Goal: Task Accomplishment & Management: Manage account settings

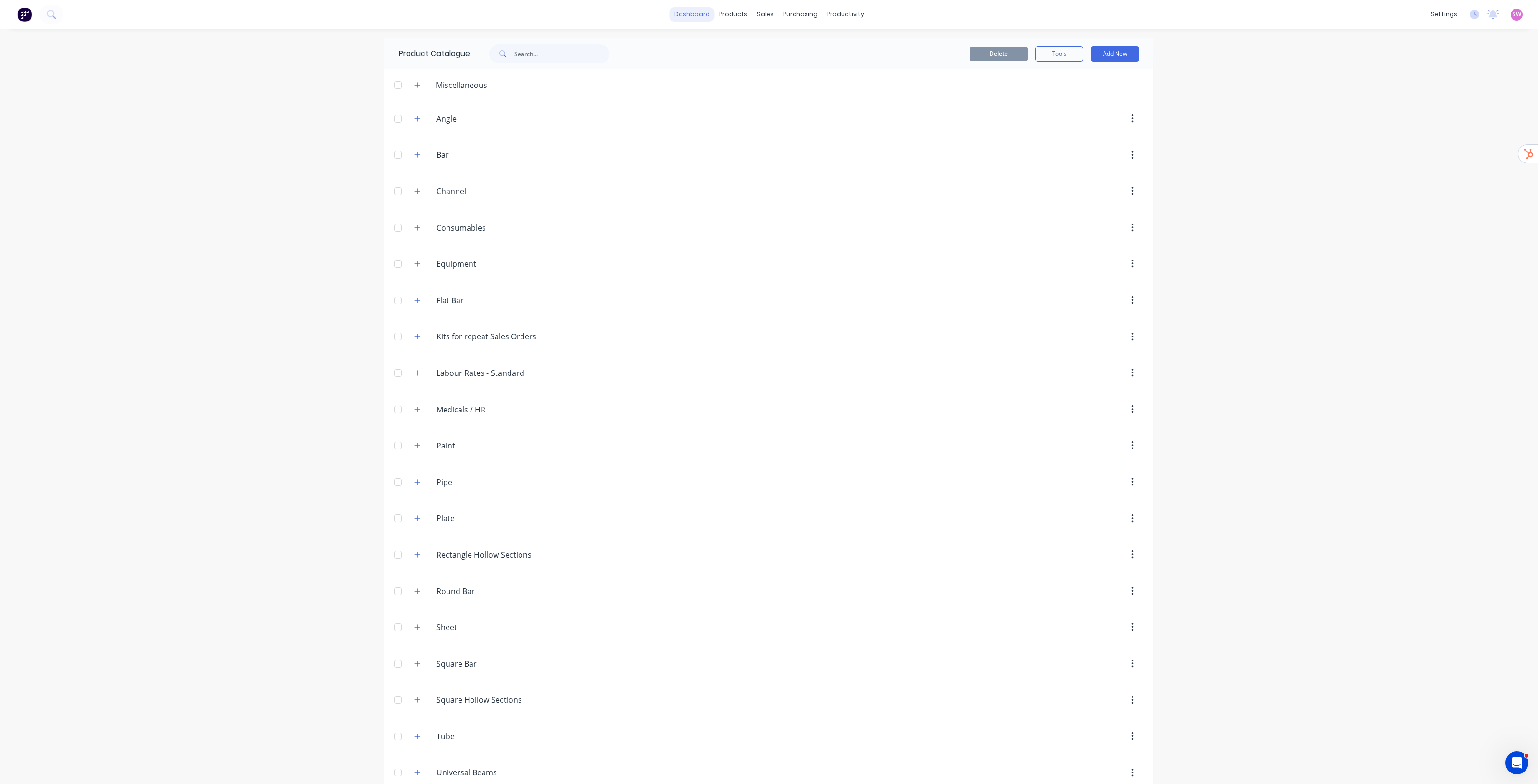
click at [690, 10] on link "dashboard" at bounding box center [692, 14] width 45 height 15
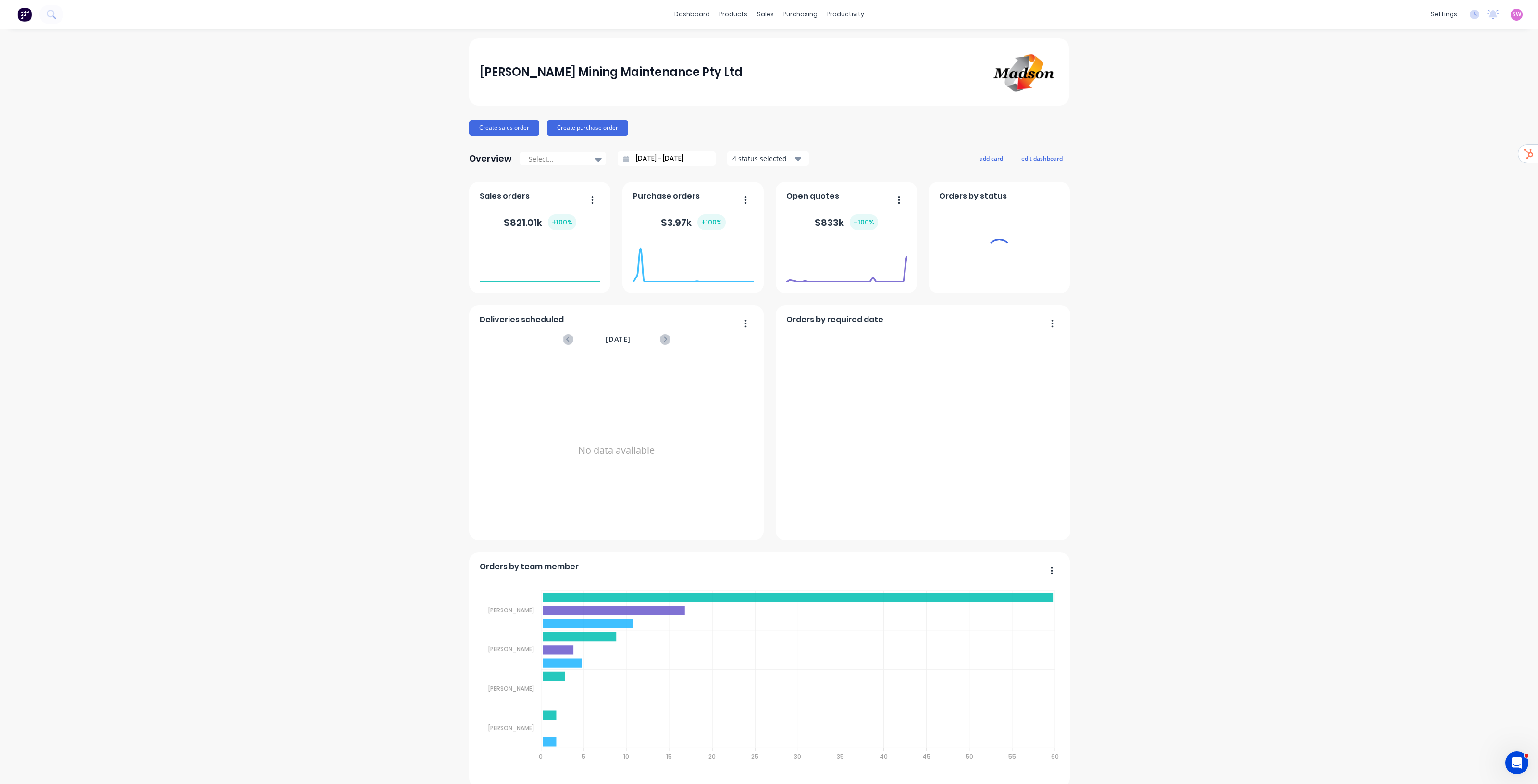
click at [1512, 13] on span "SW" at bounding box center [1516, 14] width 9 height 9
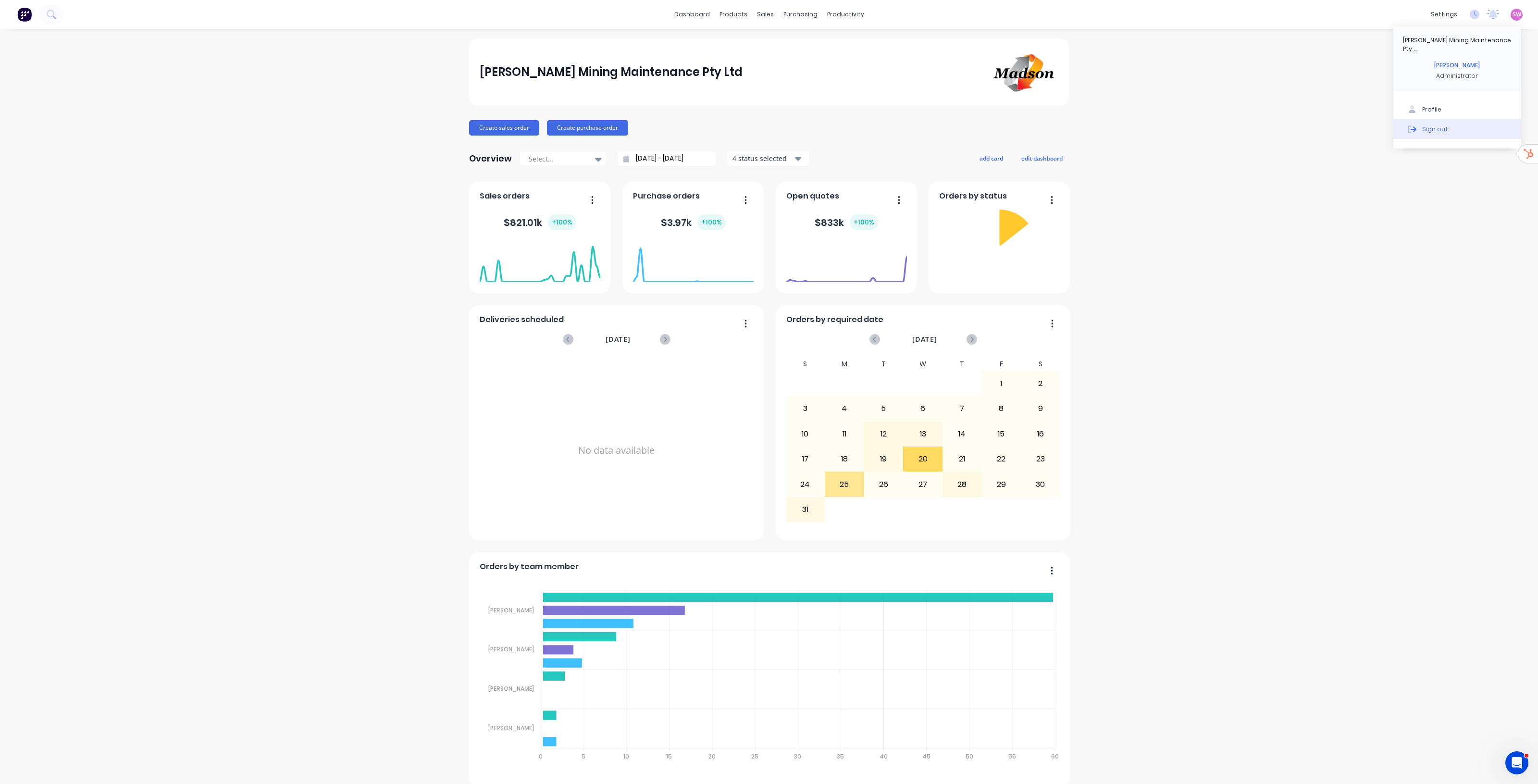
click at [1425, 119] on button "Sign out" at bounding box center [1458, 129] width 128 height 20
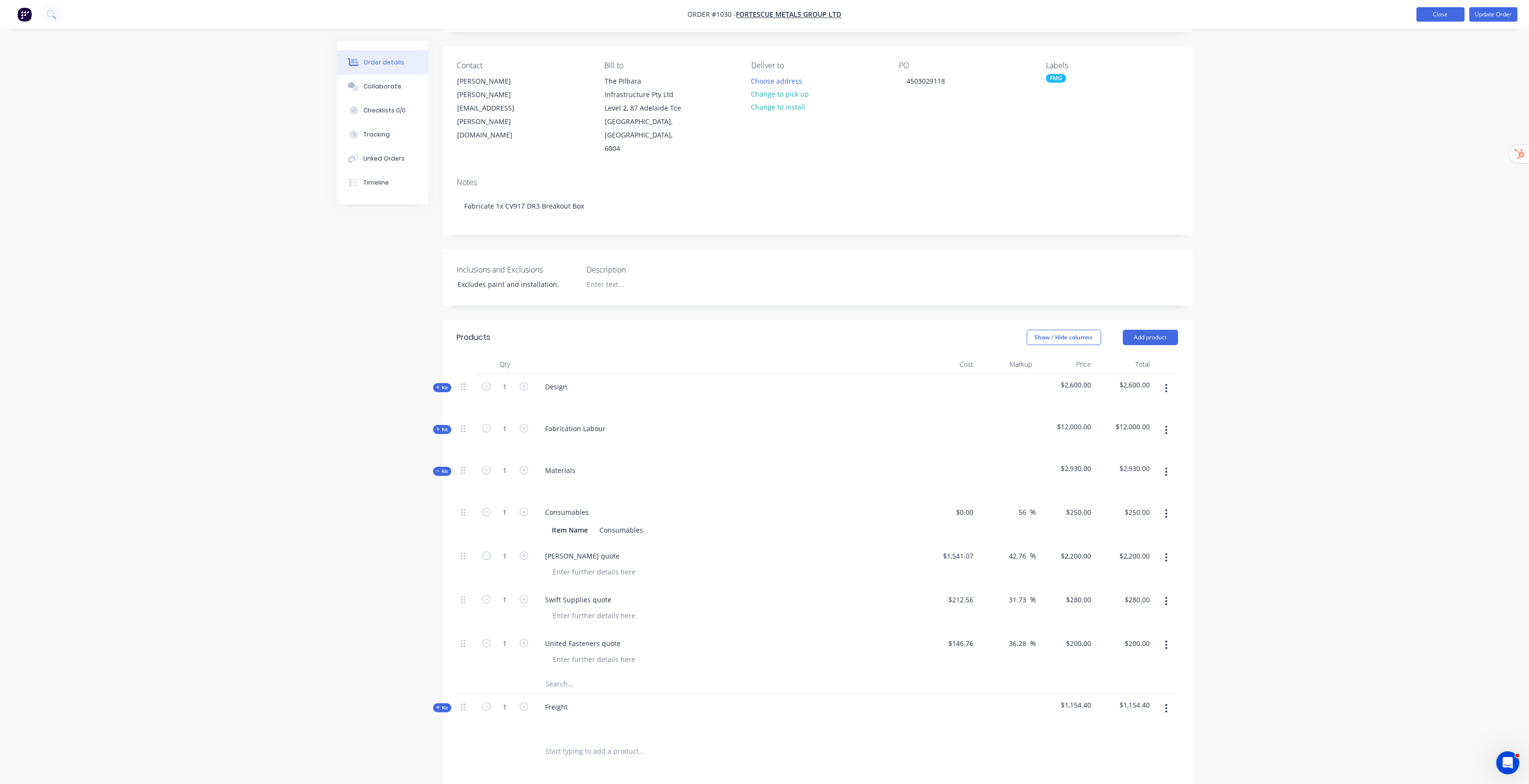
click at [1444, 18] on button "Close" at bounding box center [1440, 14] width 48 height 15
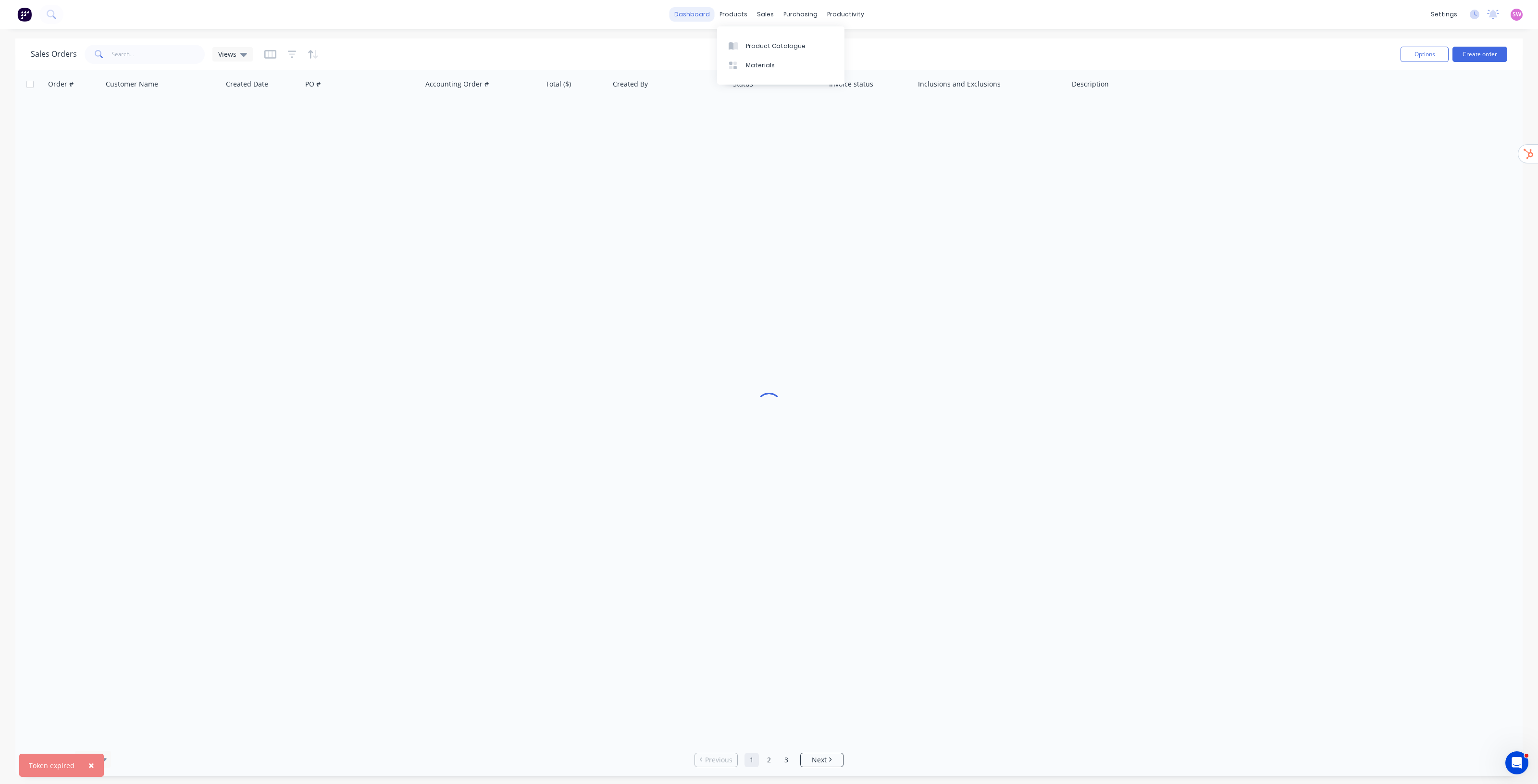
click at [690, 18] on link "dashboard" at bounding box center [692, 14] width 45 height 15
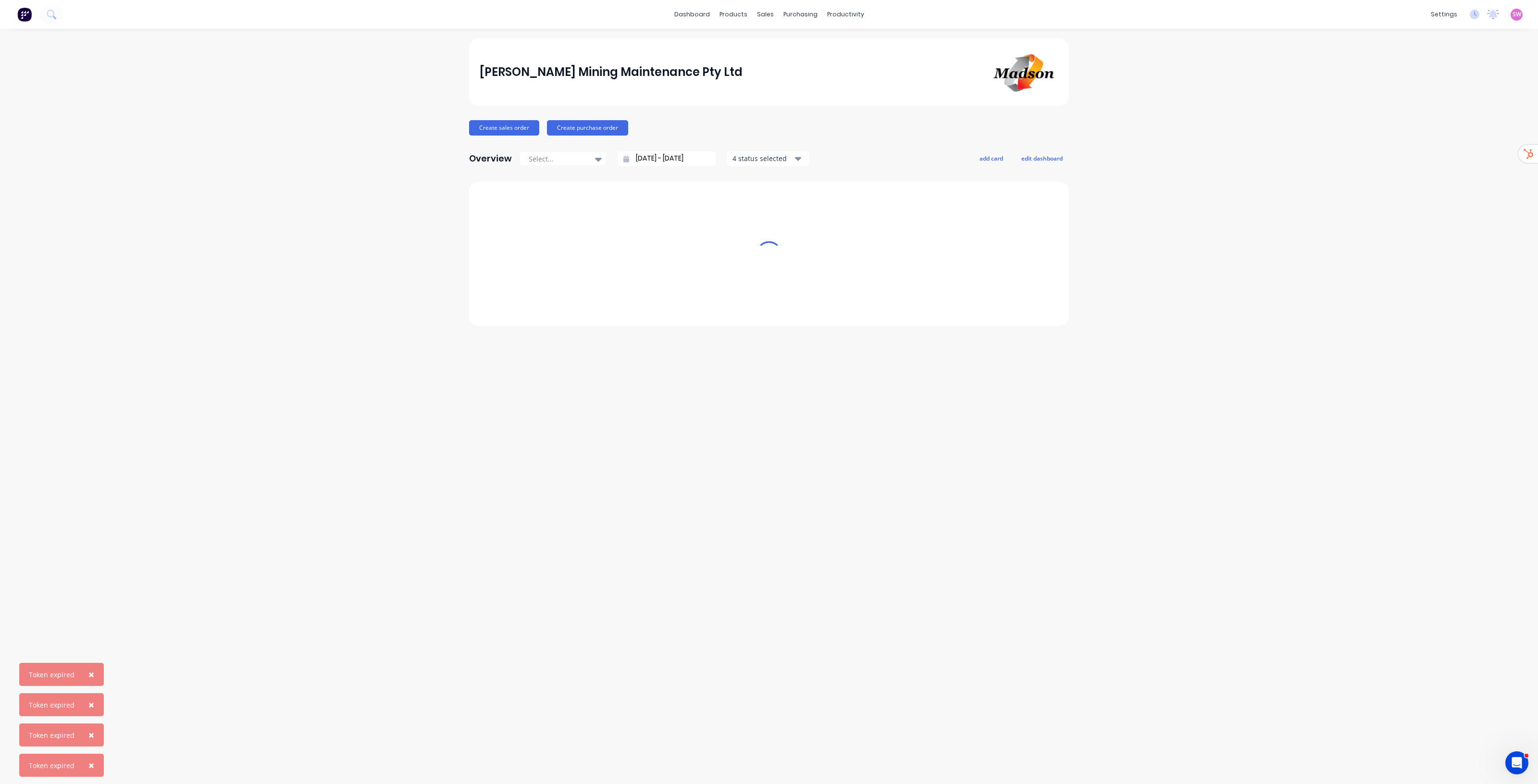
click at [1516, 15] on span "SW" at bounding box center [1516, 14] width 9 height 9
click at [1430, 119] on button "Sign out" at bounding box center [1458, 129] width 128 height 20
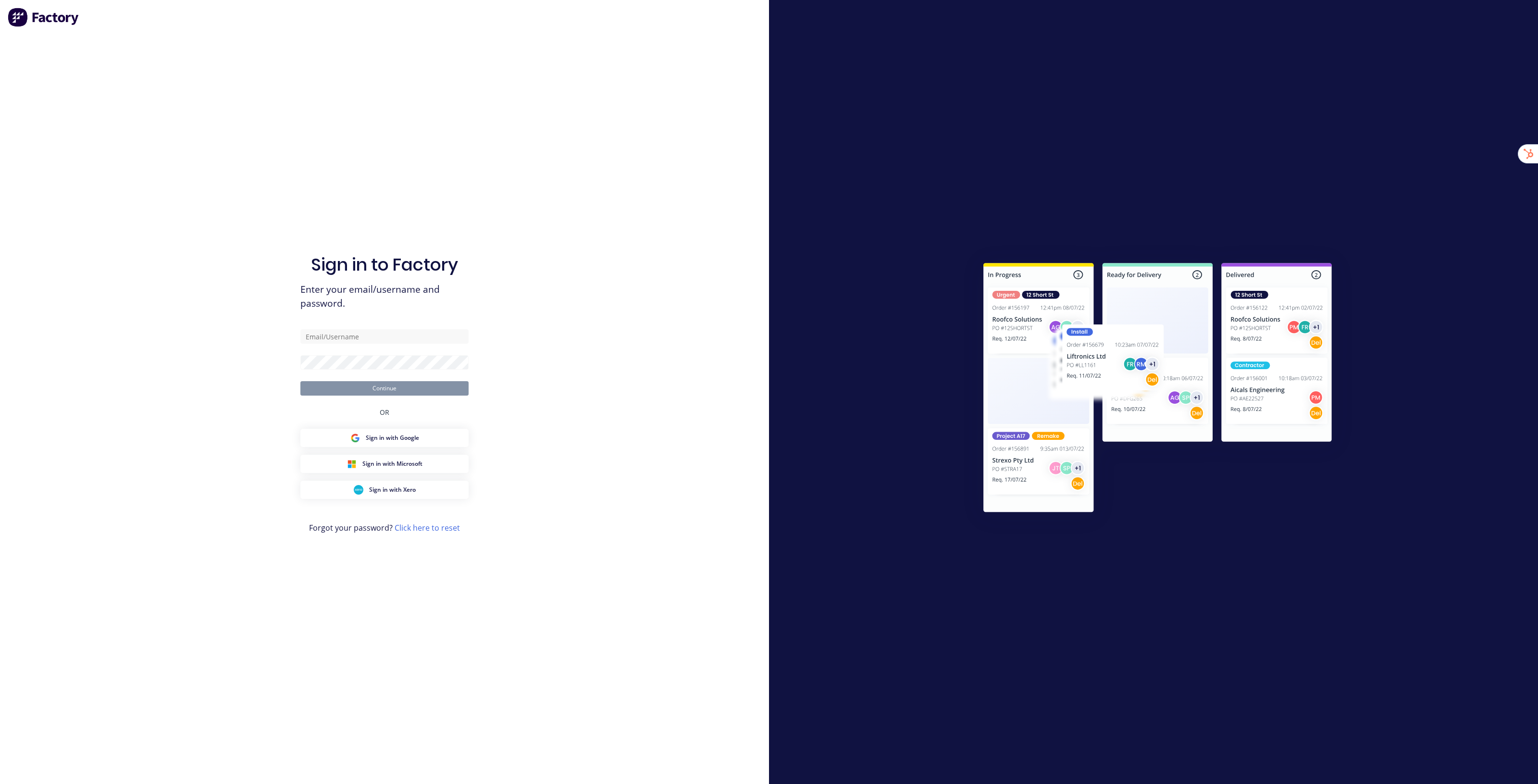
click at [606, 190] on div "Sign in to Factory Enter your email/username and password. Continue OR Sign in …" at bounding box center [385, 392] width 769 height 784
type input "stuart@factory.app"
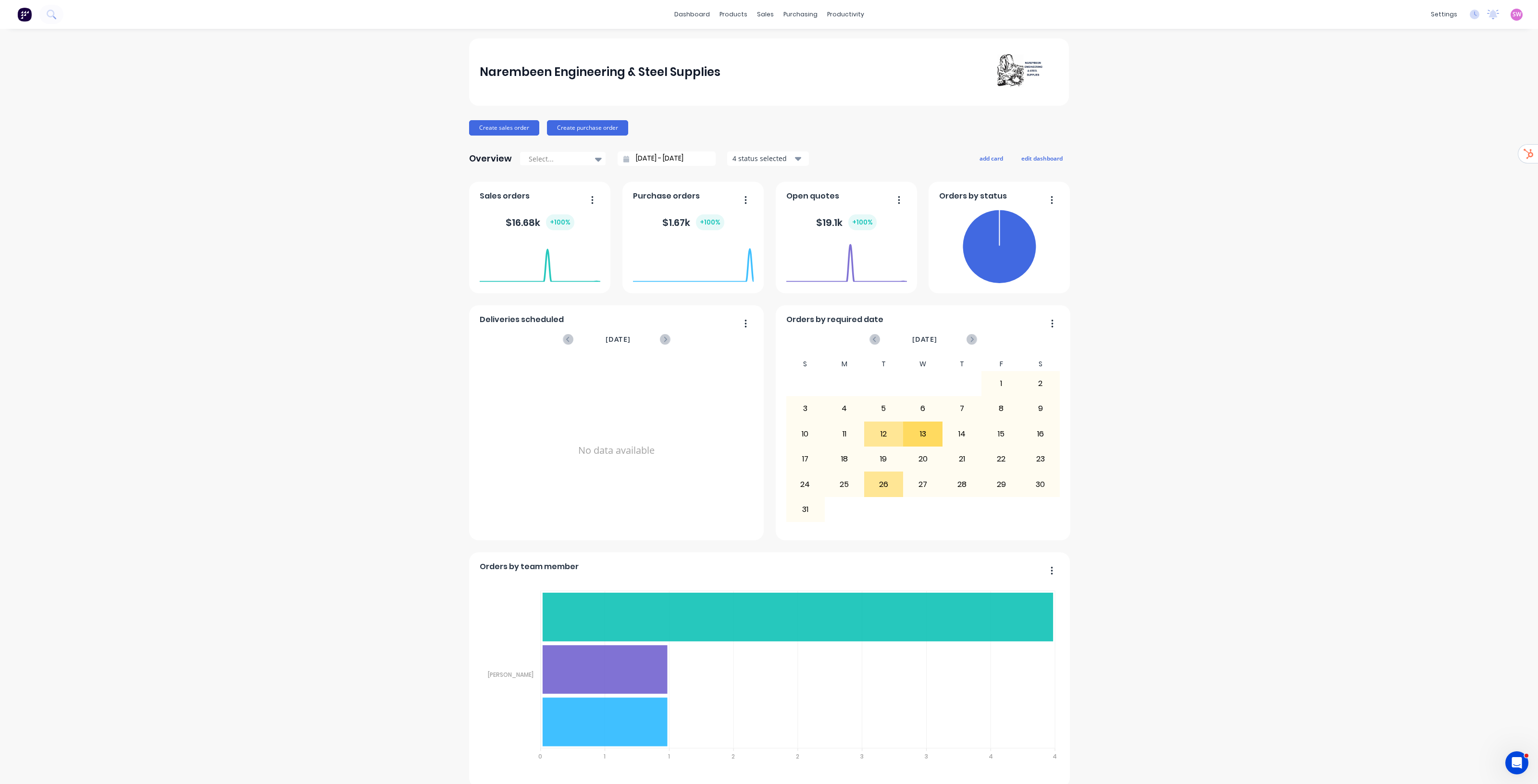
click at [743, 51] on link "Product Catalogue" at bounding box center [776, 46] width 128 height 20
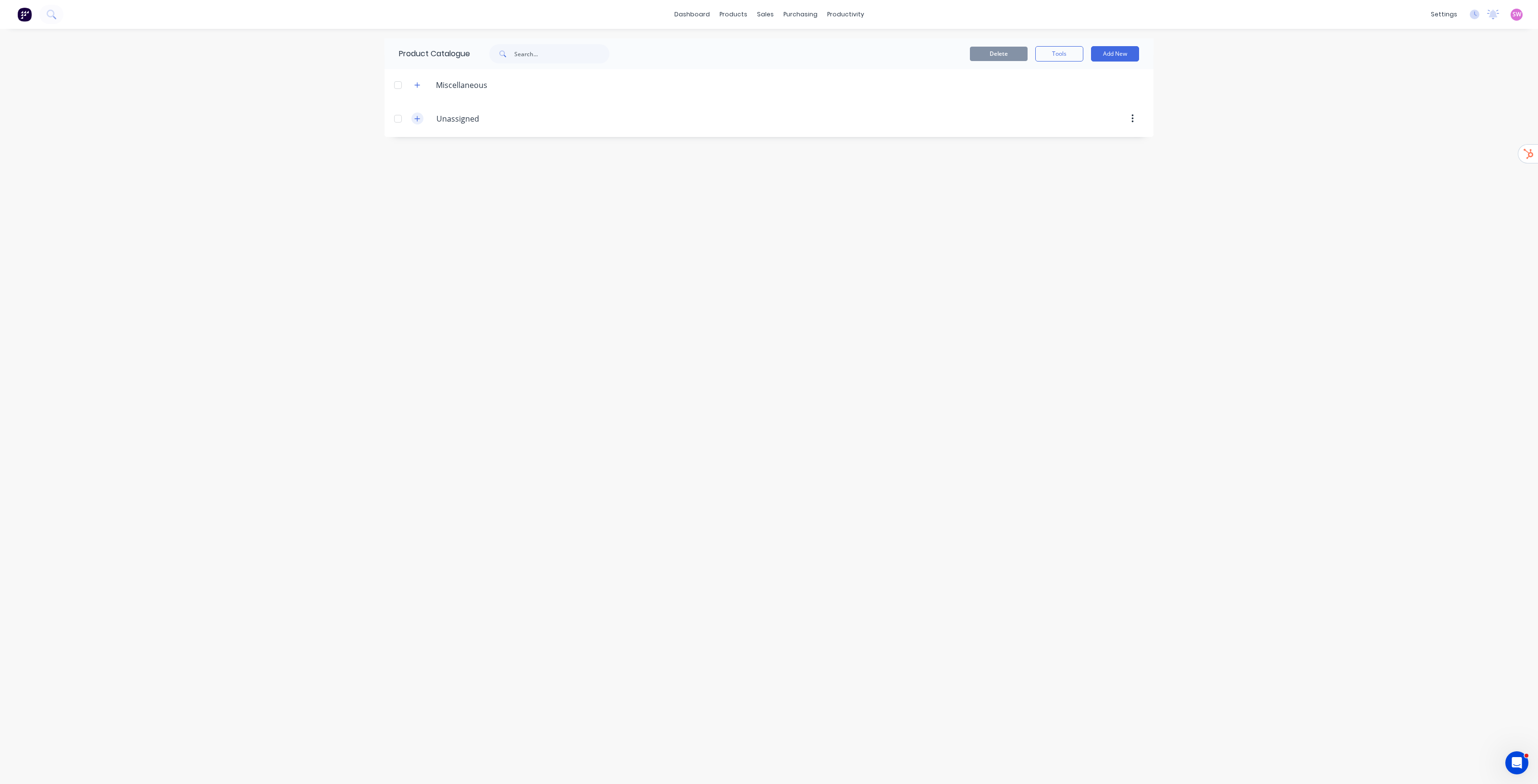
click at [421, 117] on button "button" at bounding box center [417, 119] width 12 height 12
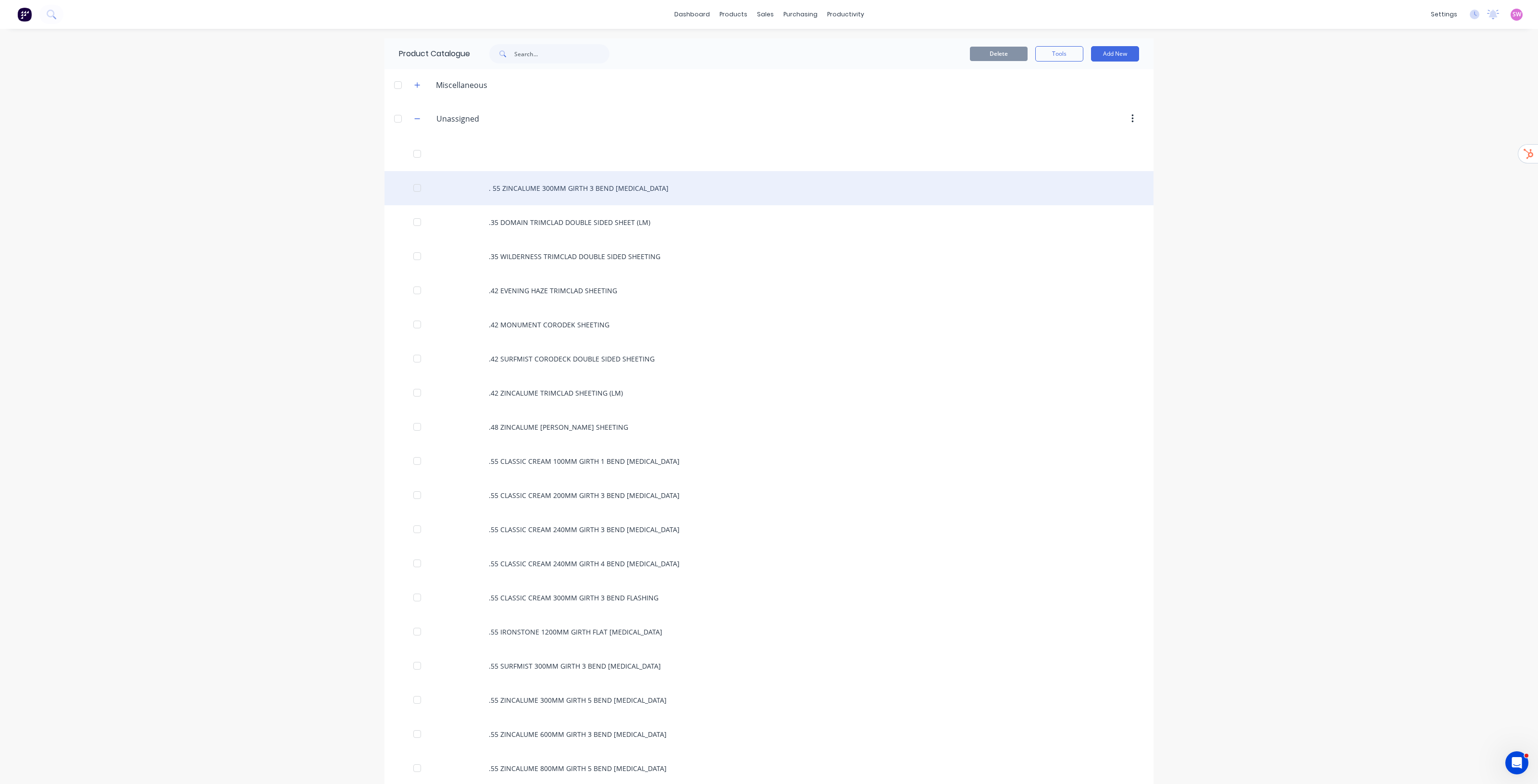
click at [534, 179] on div ". 55 ZINCALUME 300MM GIRTH 3 BEND FLASHING" at bounding box center [769, 187] width 769 height 34
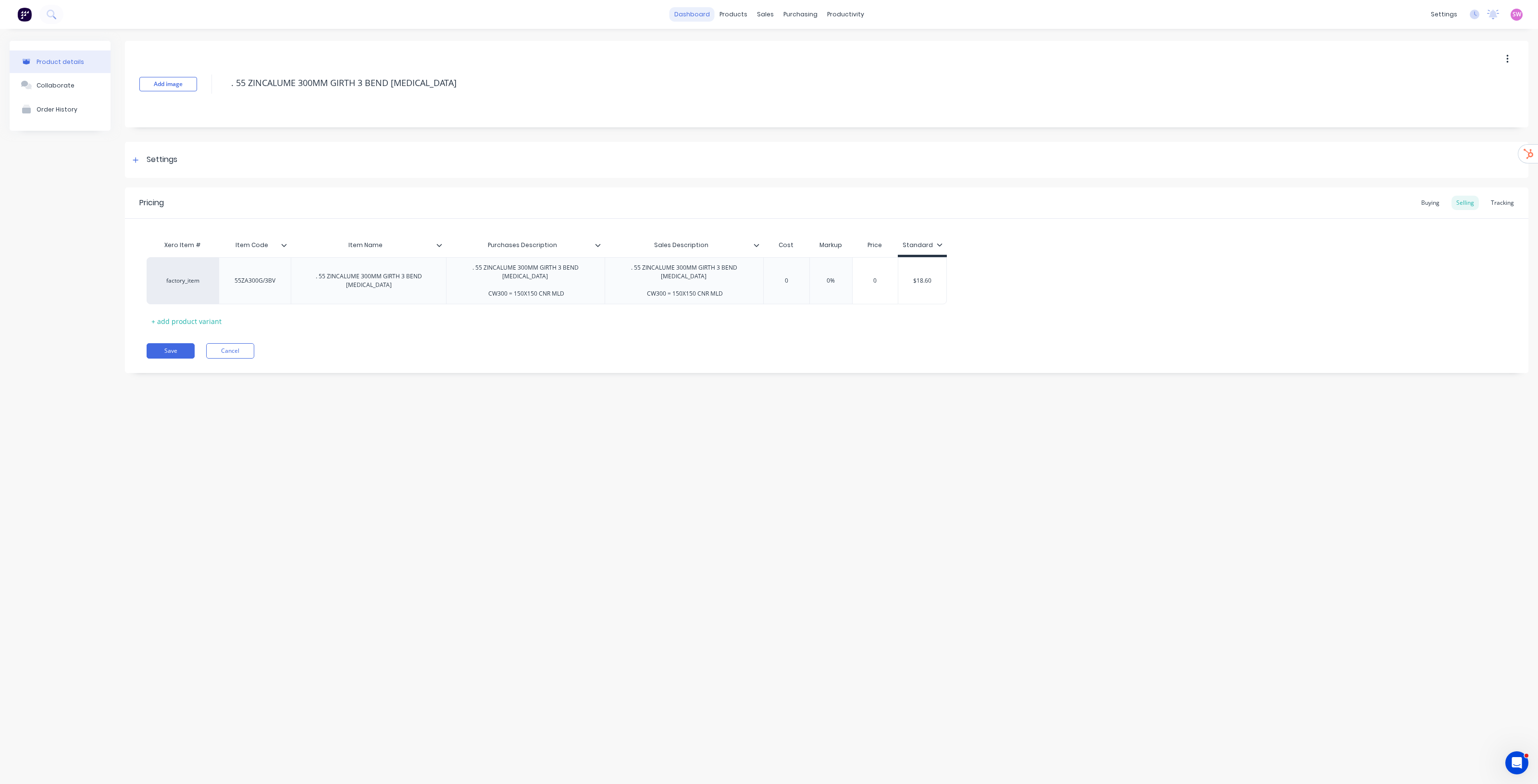
click at [699, 16] on link "dashboard" at bounding box center [692, 14] width 45 height 15
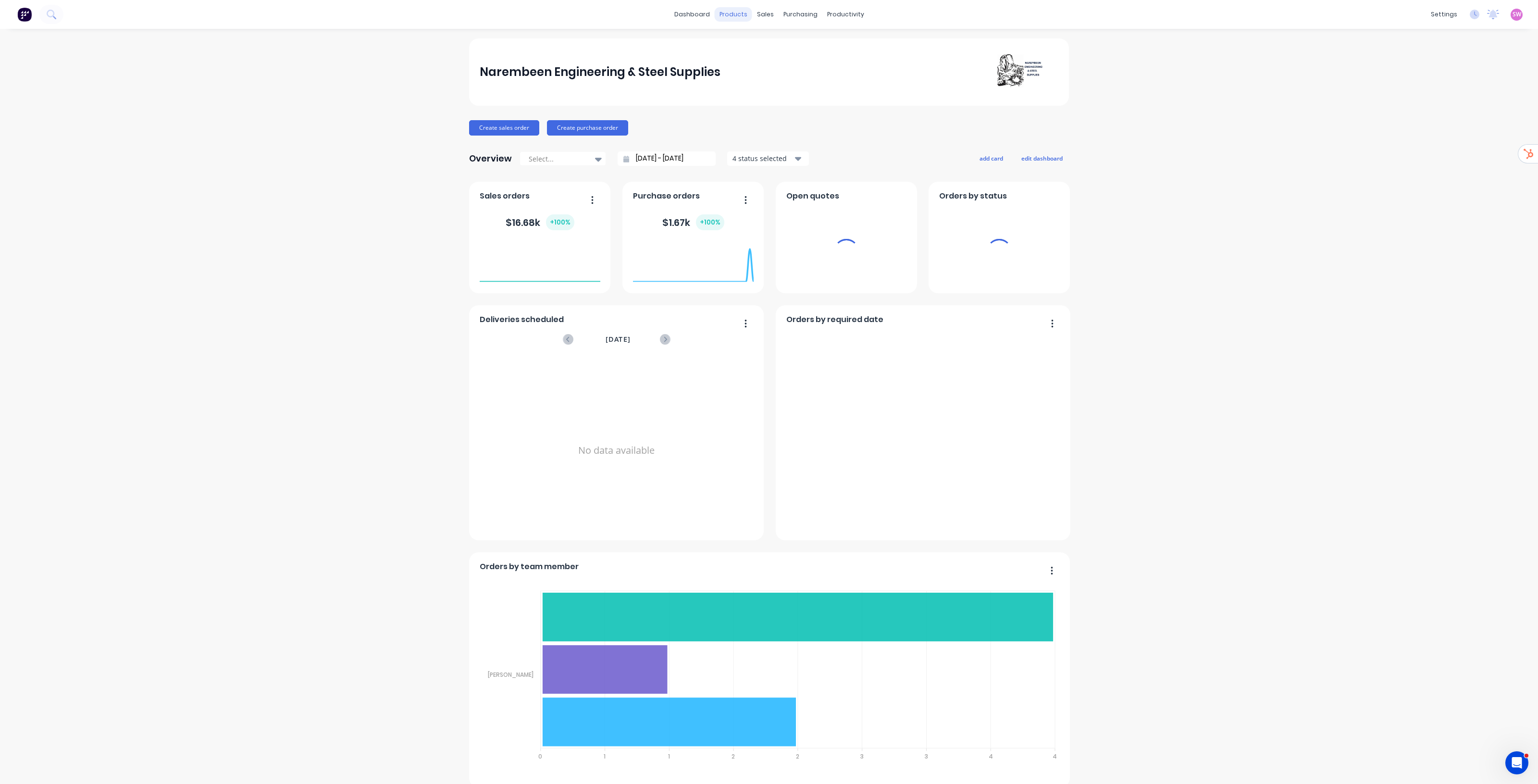
click at [736, 14] on div "products" at bounding box center [733, 14] width 37 height 15
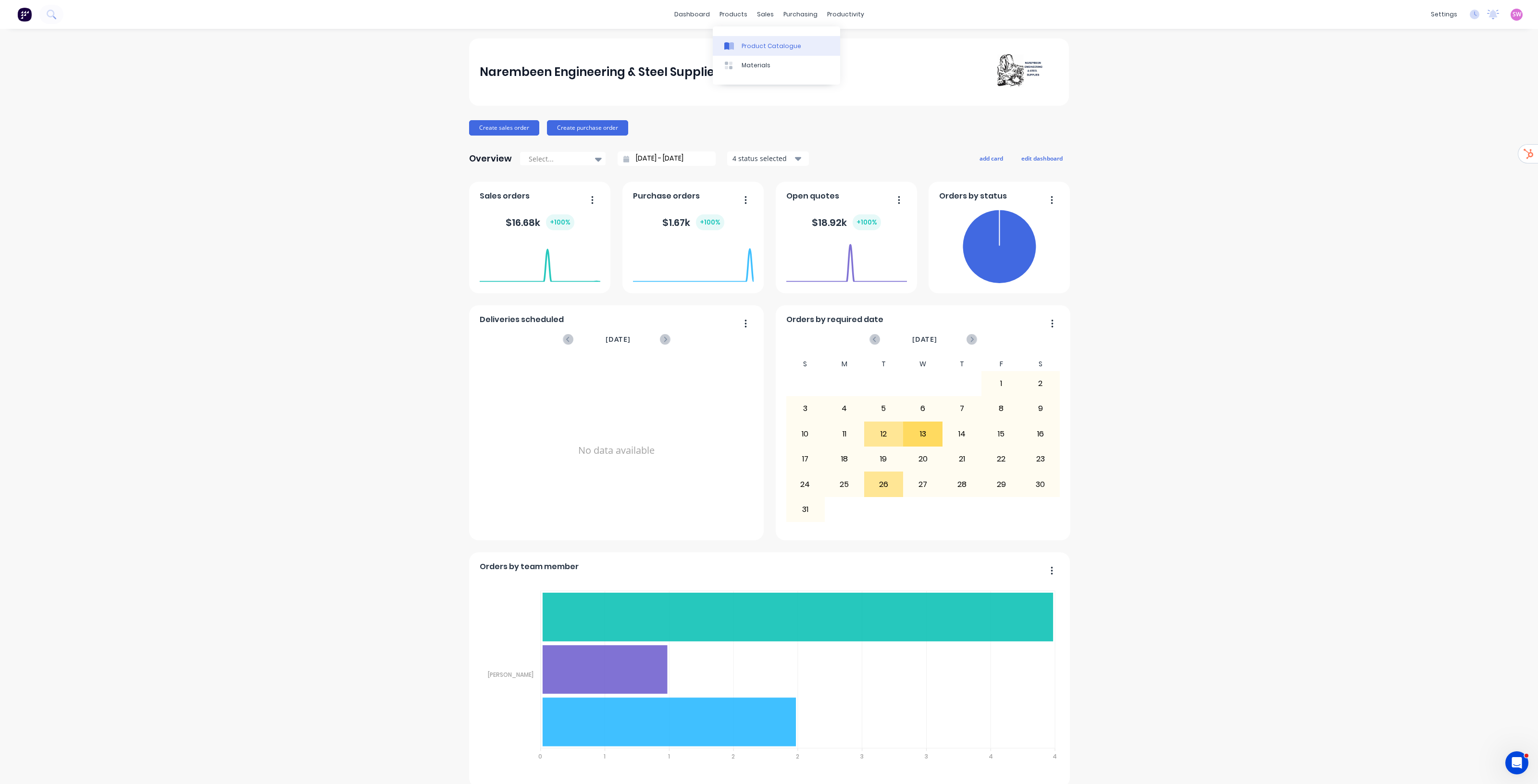
click at [758, 48] on div "Product Catalogue" at bounding box center [771, 46] width 60 height 9
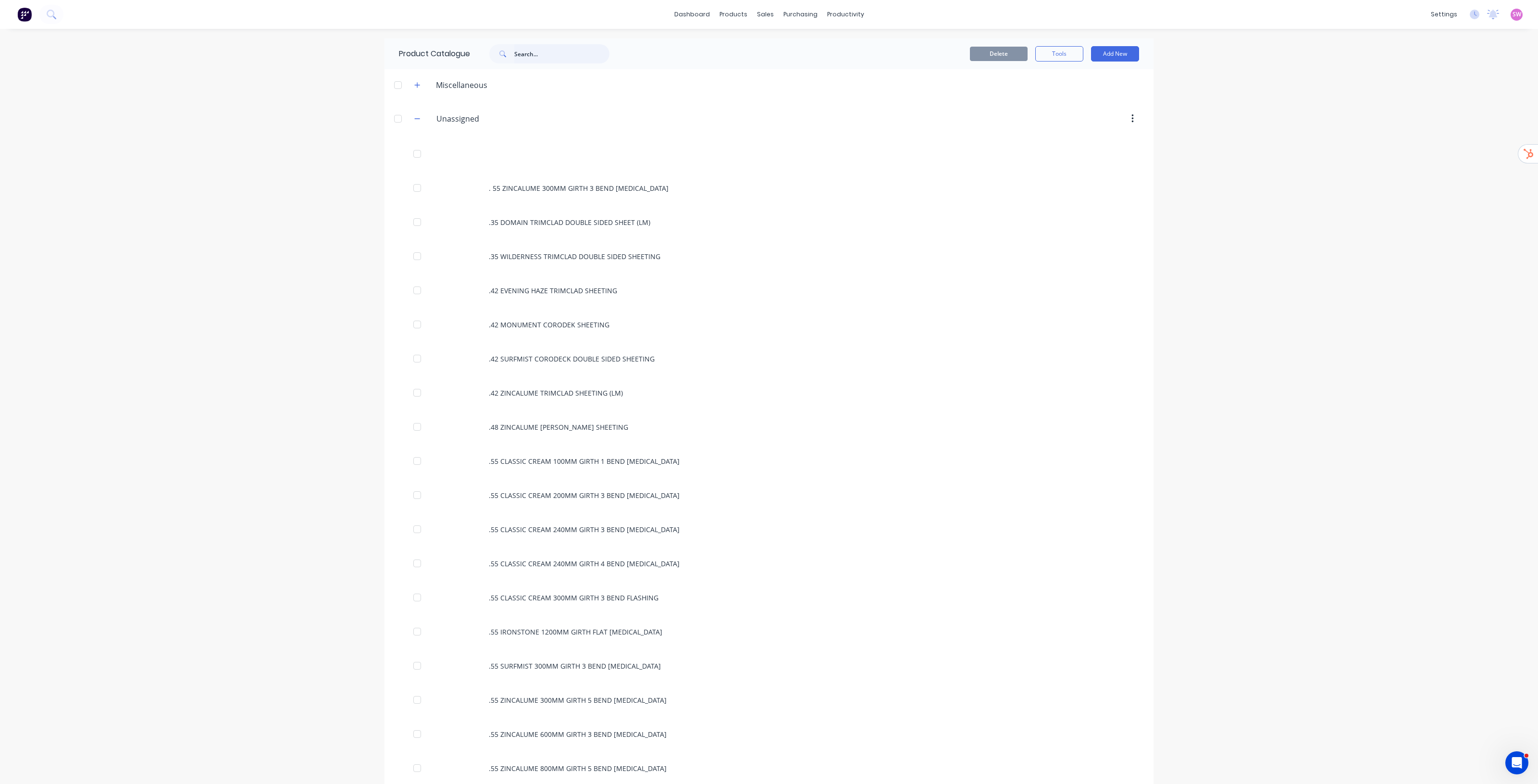
click at [530, 59] on input "text" at bounding box center [561, 54] width 95 height 20
paste input "https://www.factory.app/referral/"
type input "labour"
drag, startPoint x: 542, startPoint y: 51, endPoint x: 514, endPoint y: 54, distance: 28.2
click at [514, 54] on div "labour" at bounding box center [550, 54] width 120 height 20
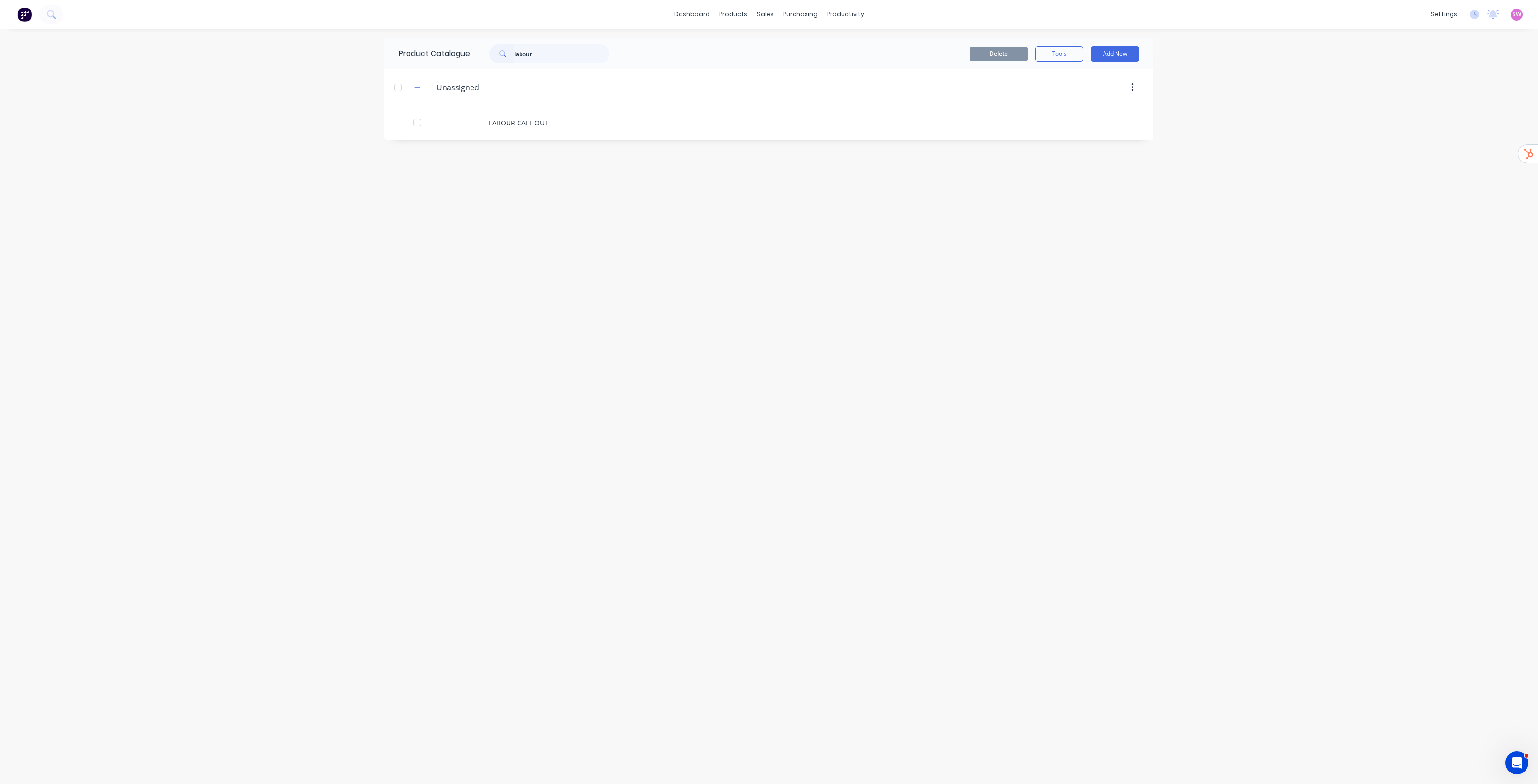
drag, startPoint x: 1320, startPoint y: 192, endPoint x: 1255, endPoint y: 187, distance: 65.2
click at [1320, 191] on div "dashboard products sales purchasing productivity dashboard products Product Cat…" at bounding box center [769, 392] width 1538 height 784
click at [785, 80] on div "Price Level Manager" at bounding box center [811, 84] width 60 height 9
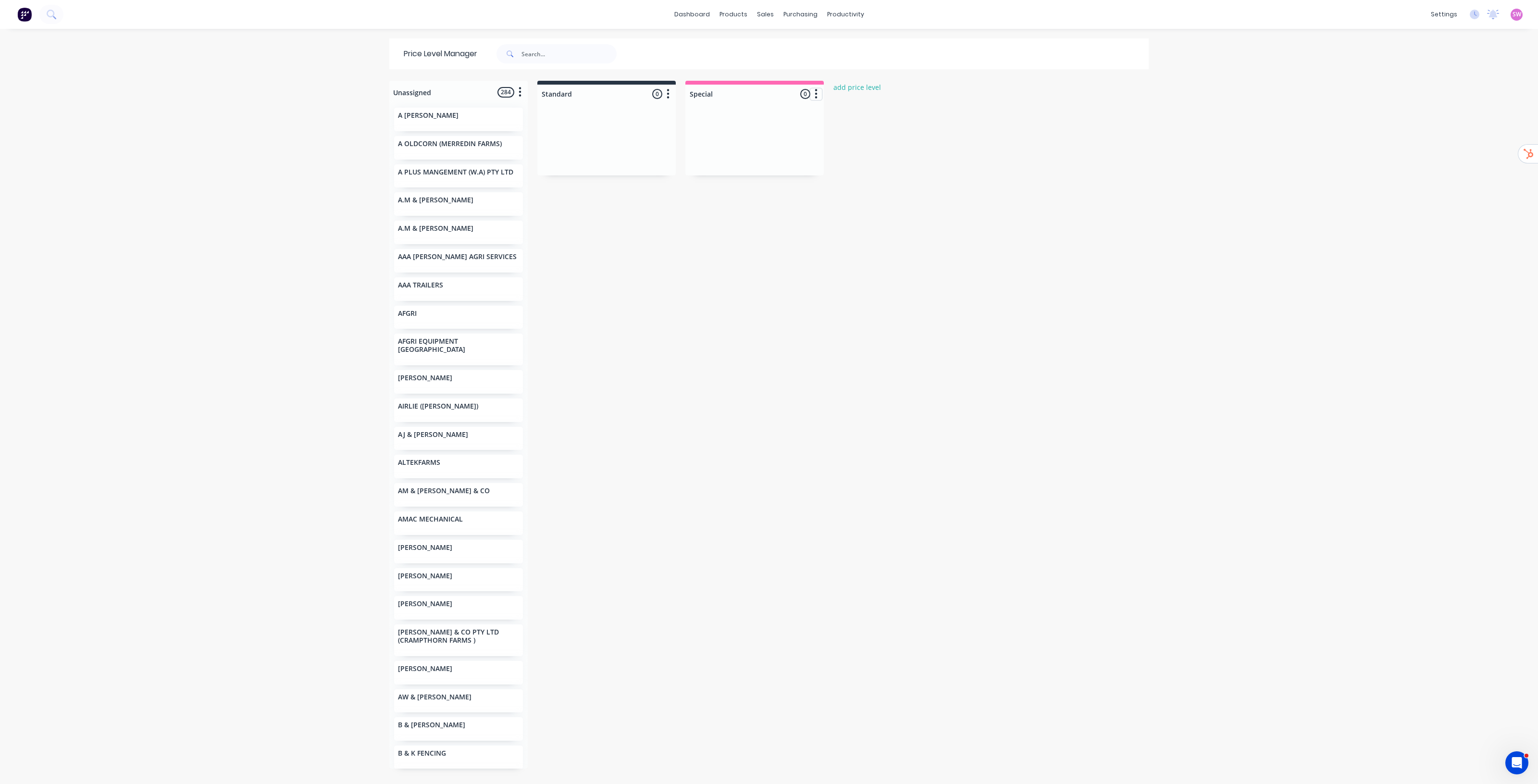
click at [814, 93] on button "button" at bounding box center [817, 94] width 12 height 12
click at [773, 147] on button "Delete price level" at bounding box center [773, 146] width 96 height 16
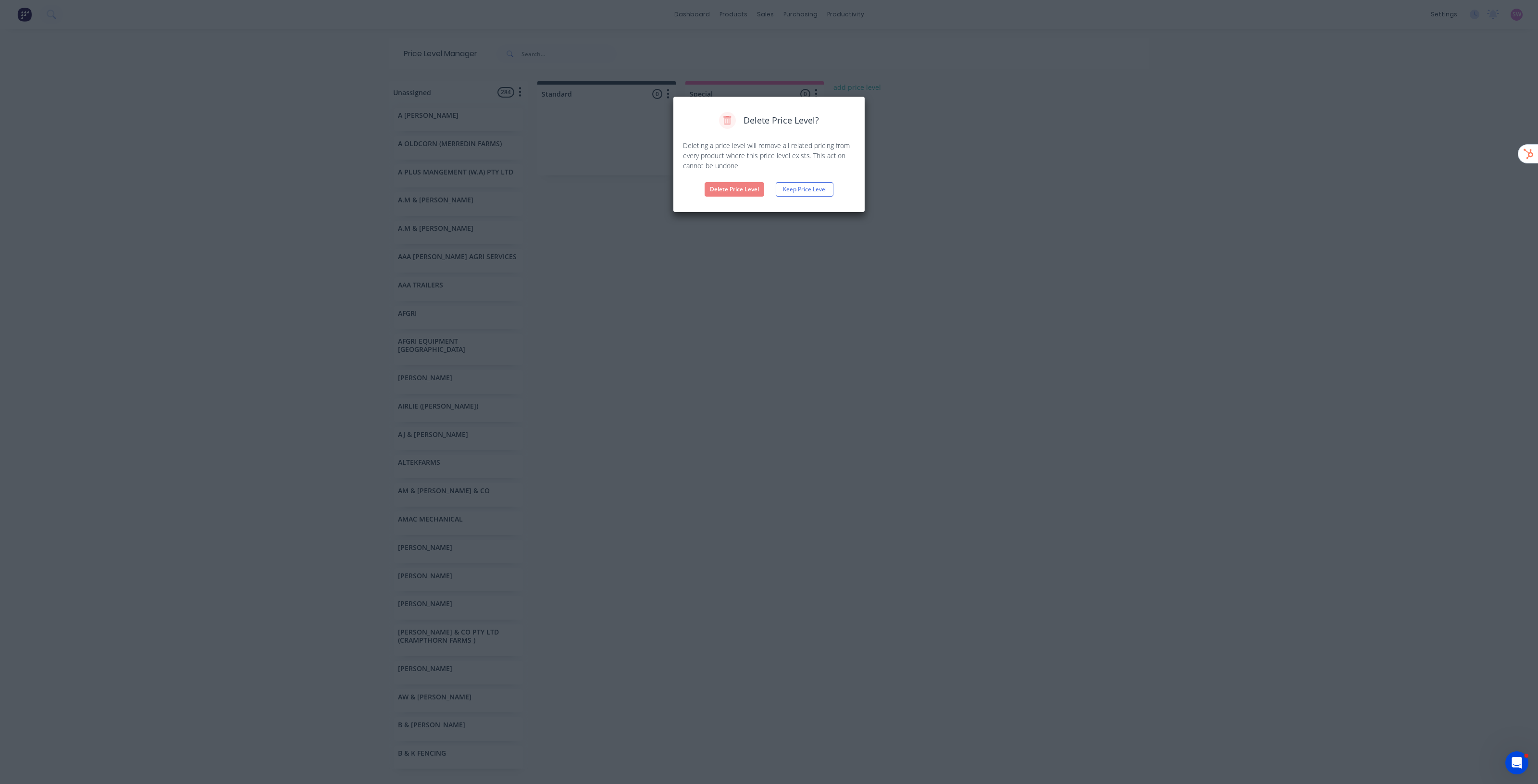
click at [753, 189] on button "Delete Price Level" at bounding box center [734, 189] width 60 height 15
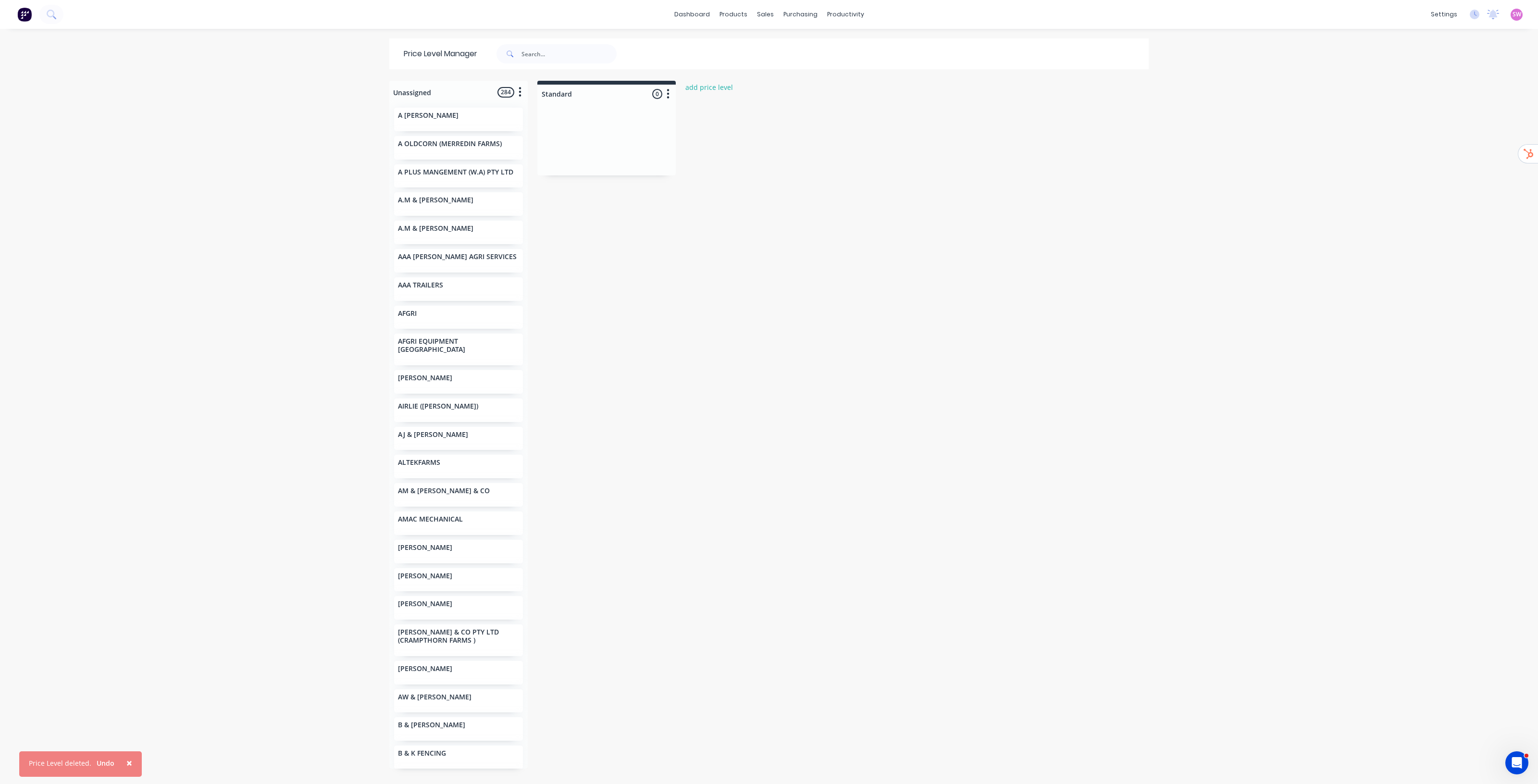
click at [27, 17] on img at bounding box center [25, 14] width 15 height 15
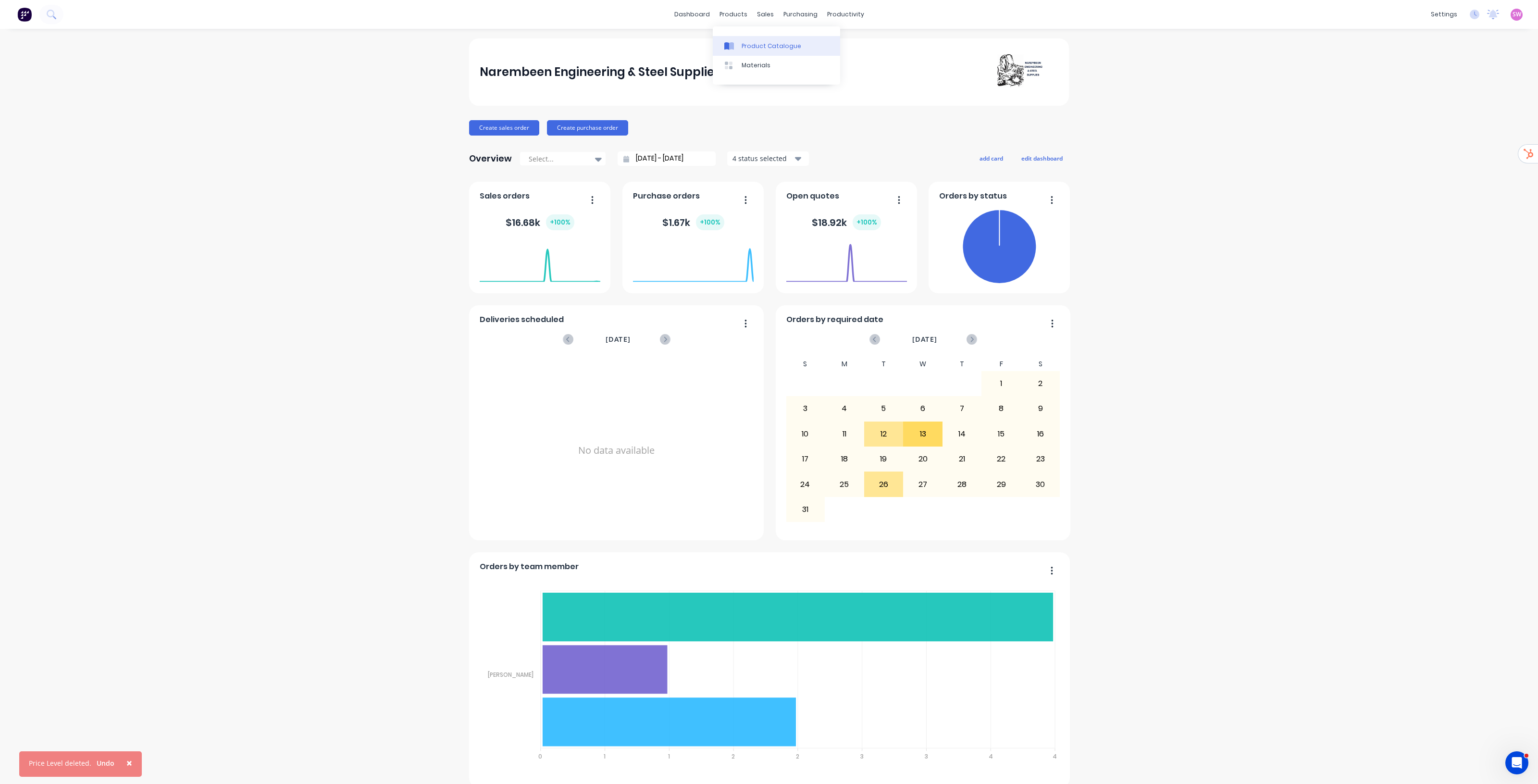
click at [747, 41] on link "Product Catalogue" at bounding box center [776, 46] width 128 height 20
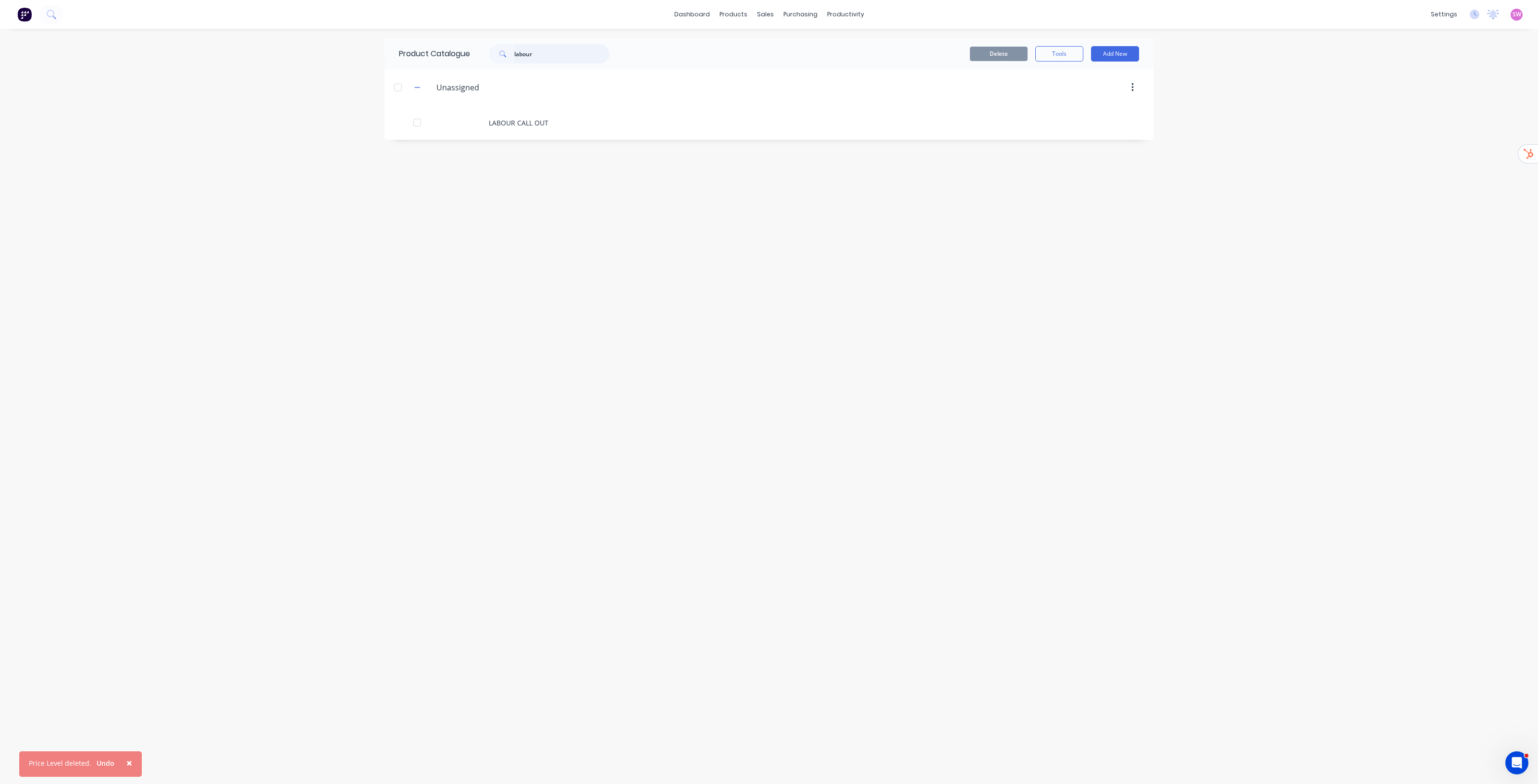
drag, startPoint x: 560, startPoint y: 58, endPoint x: 465, endPoint y: 47, distance: 95.6
click at [465, 47] on div "Product Catalogue labour" at bounding box center [509, 53] width 249 height 30
click at [420, 118] on icon "button" at bounding box center [417, 119] width 6 height 7
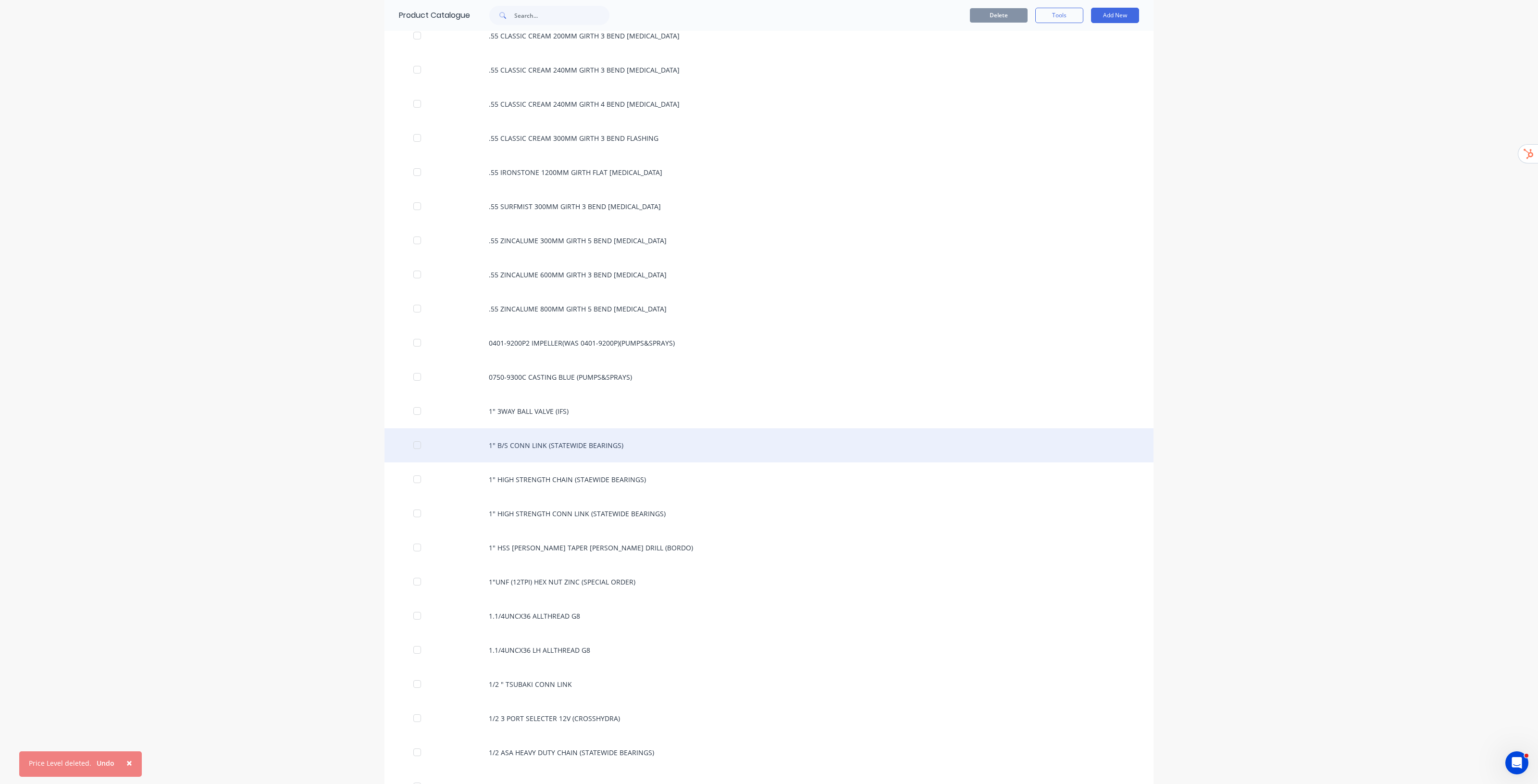
scroll to position [481, 0]
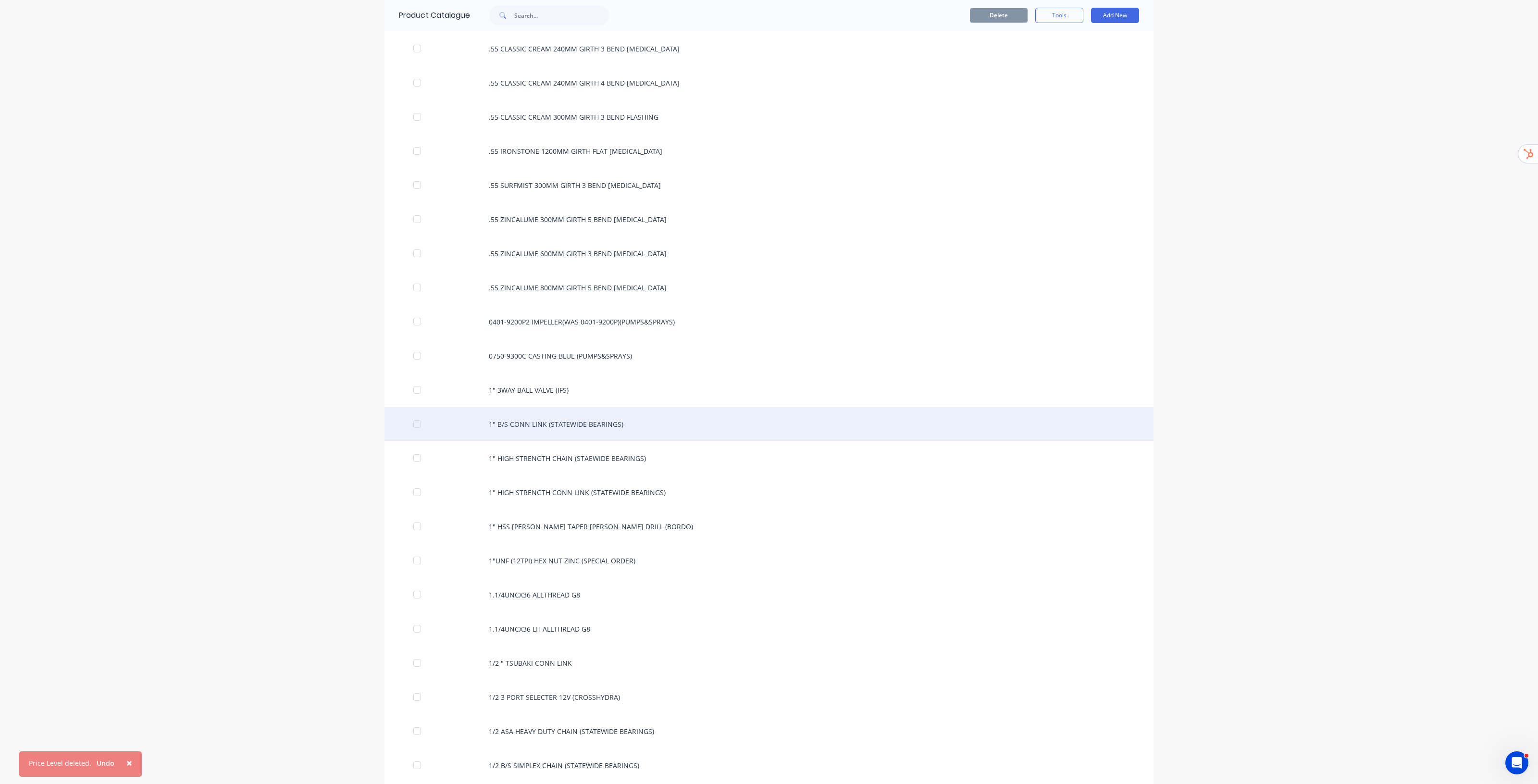
click at [557, 417] on div "1" B/S CONN LINK (STATEWIDE BEARINGS)" at bounding box center [769, 424] width 769 height 34
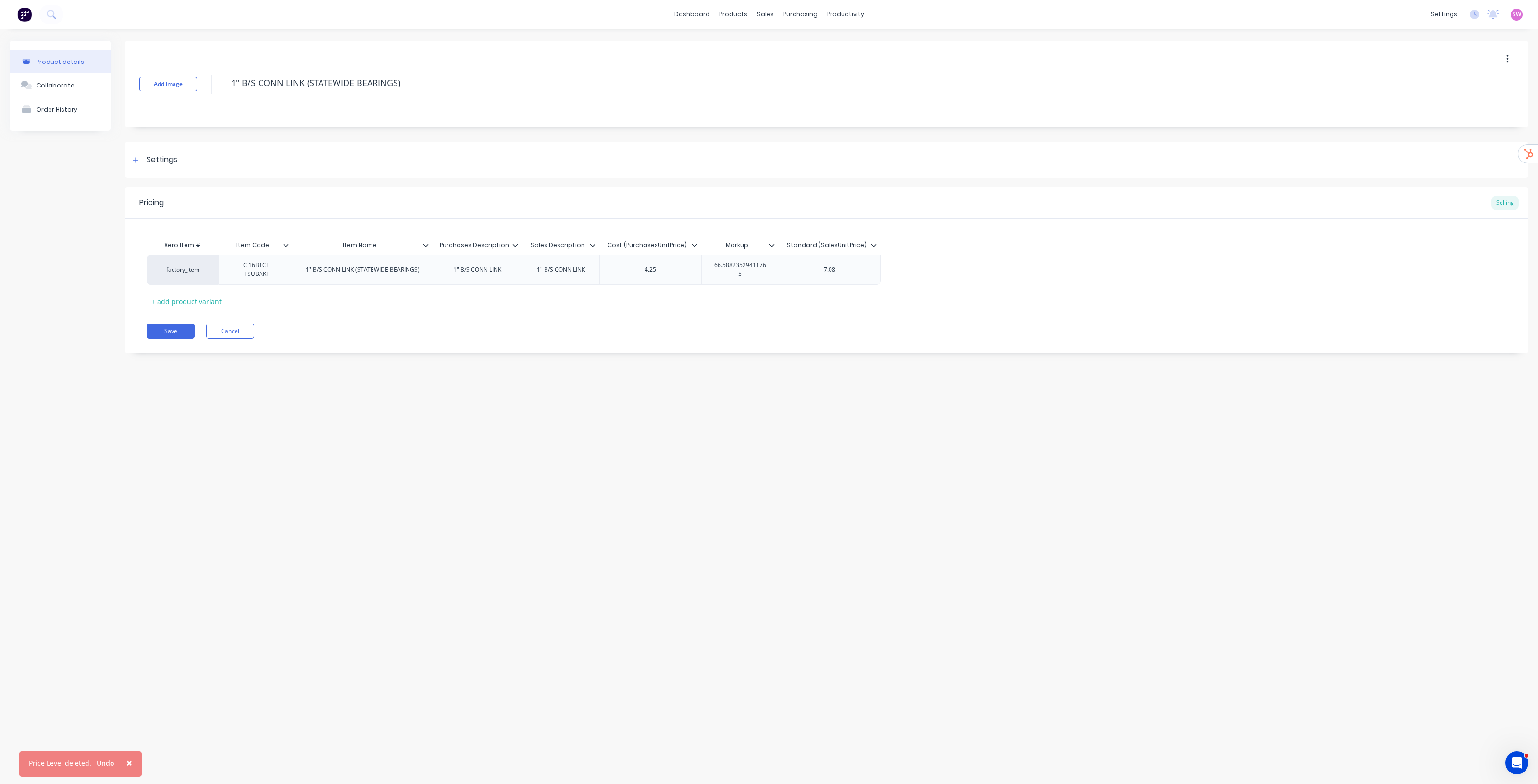
click at [517, 244] on icon at bounding box center [515, 244] width 5 height 3
click at [743, 353] on div "Add image 1" B/S CONN LINK (STATEWIDE BEARINGS) Settings Product Options I buy …" at bounding box center [826, 204] width 1404 height 327
click at [241, 339] on button "Cancel" at bounding box center [230, 332] width 48 height 16
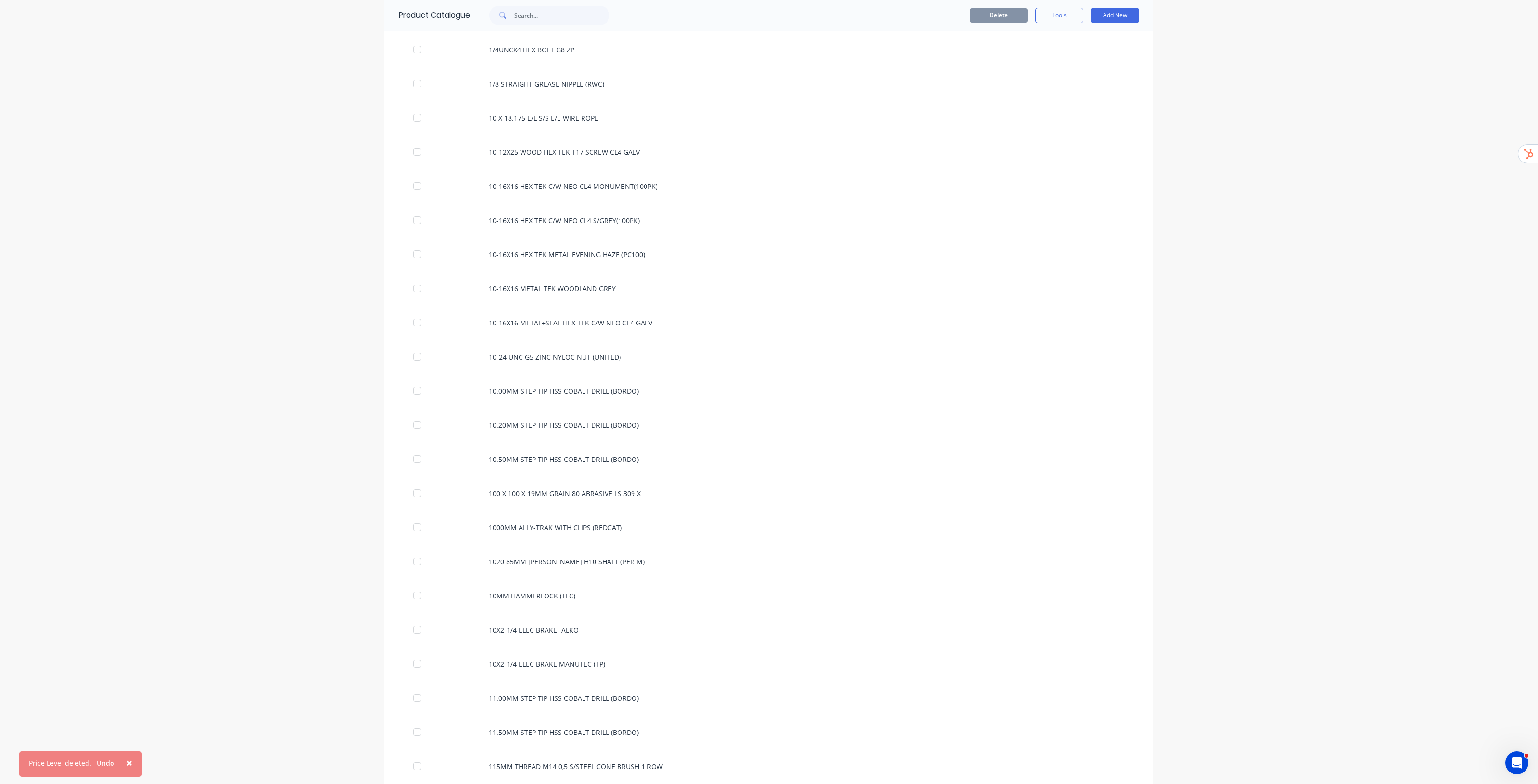
scroll to position [1802, 0]
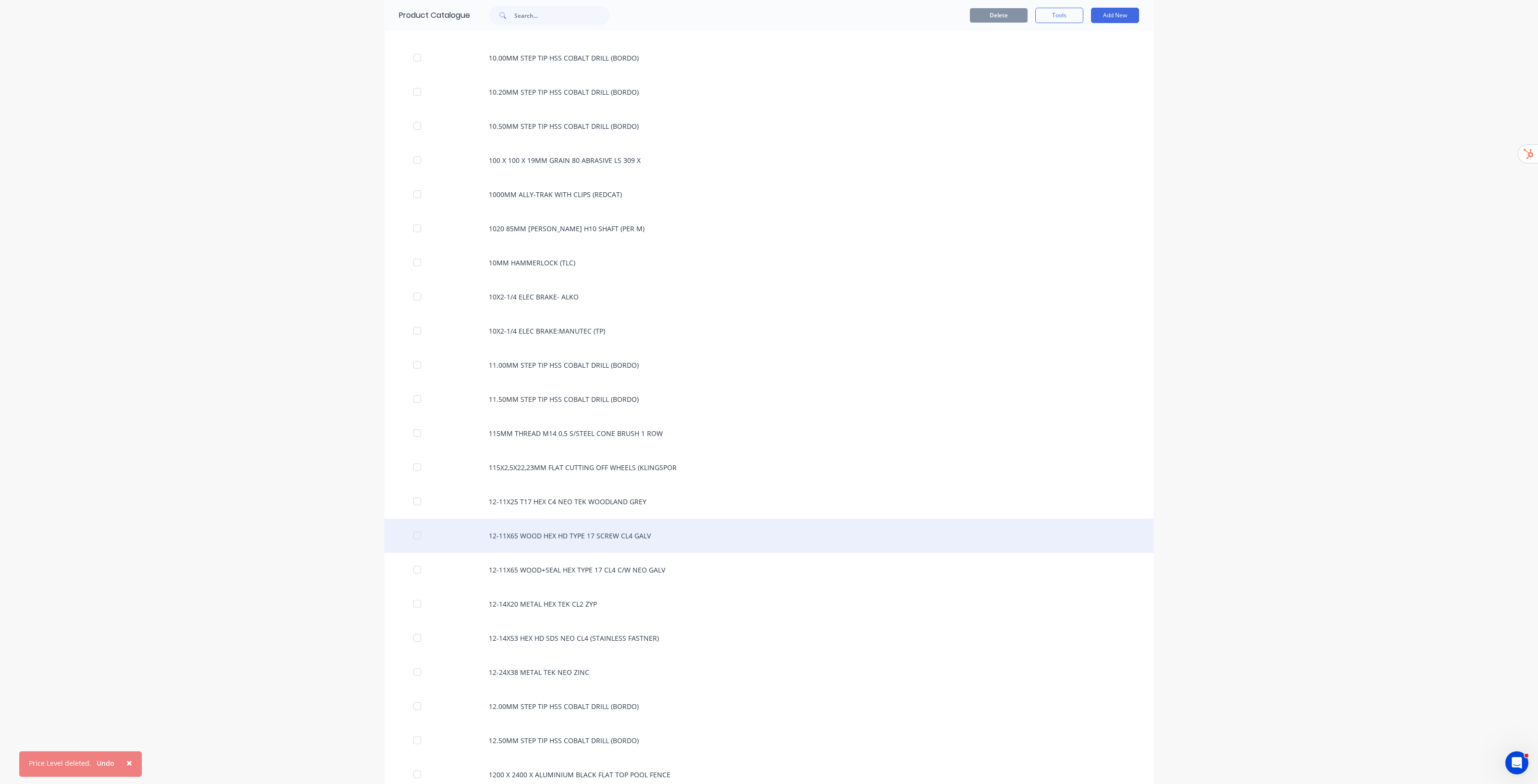
click at [571, 537] on div "12-11X65 WOOD HEX HD TYPE 17 SCREW CL4 GALV" at bounding box center [769, 535] width 769 height 34
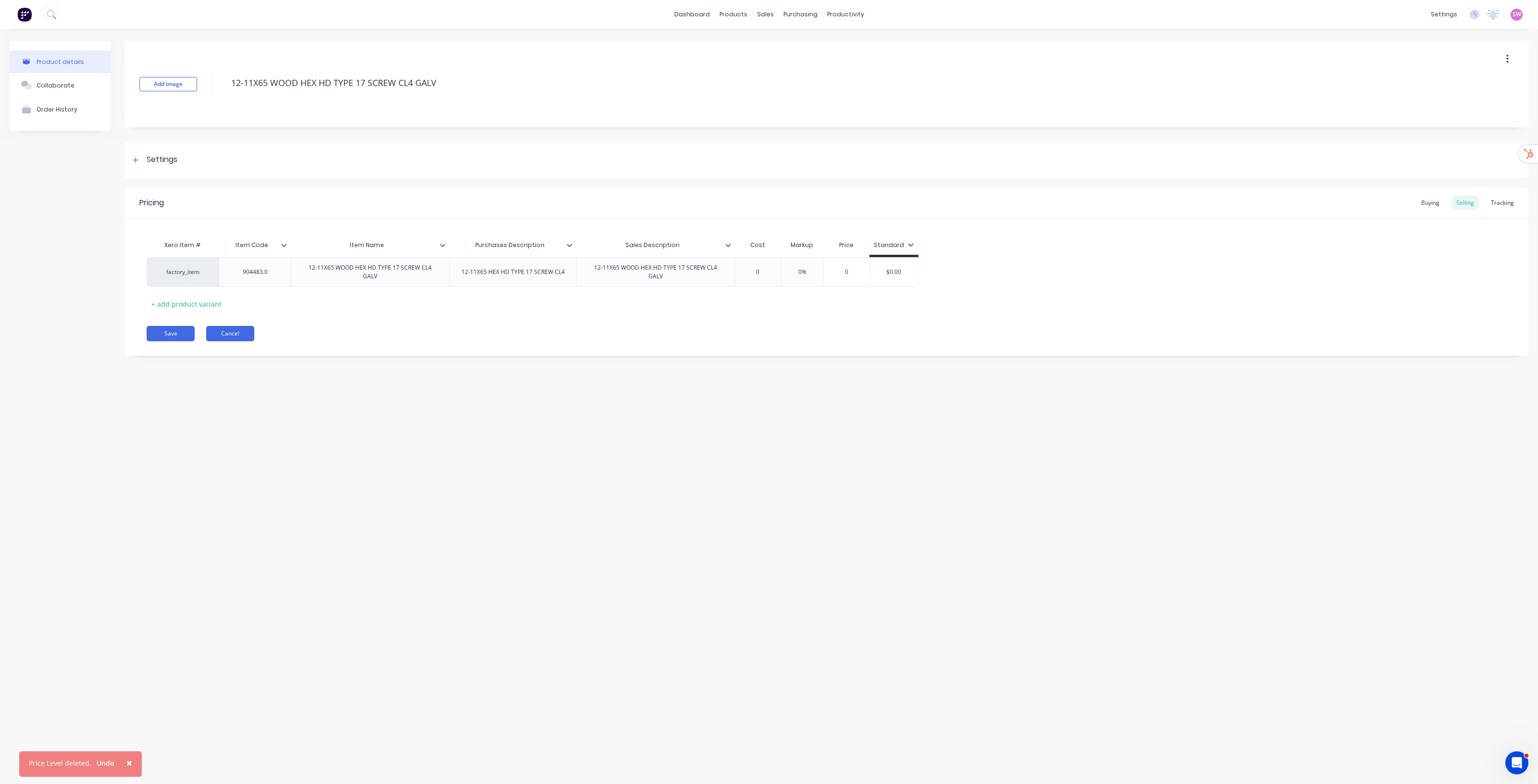
click at [242, 327] on button "Cancel" at bounding box center [230, 334] width 48 height 16
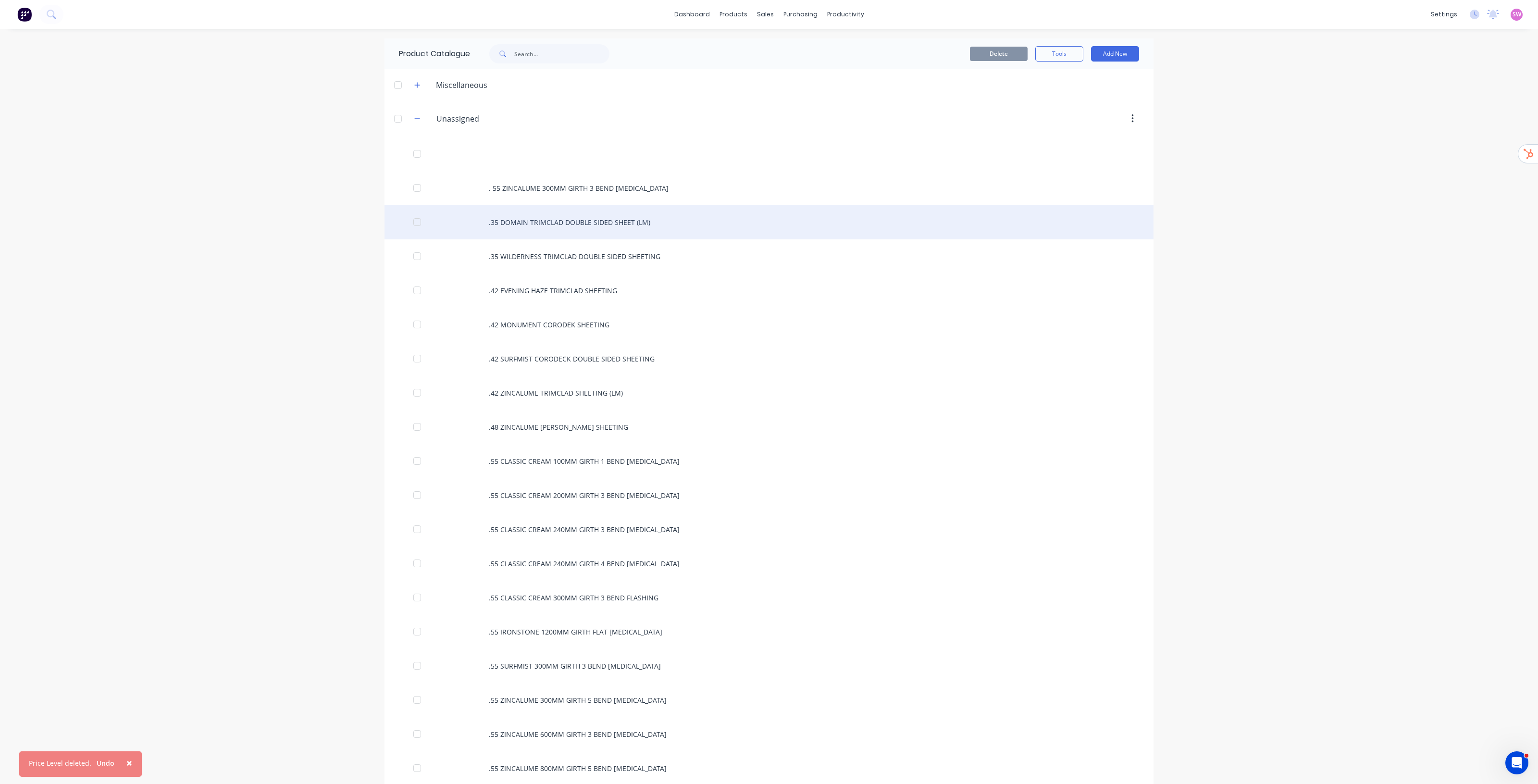
click at [565, 229] on div ".35 DOMAIN TRIMCLAD DOUBLE SIDED SHEET (LM)" at bounding box center [769, 222] width 769 height 34
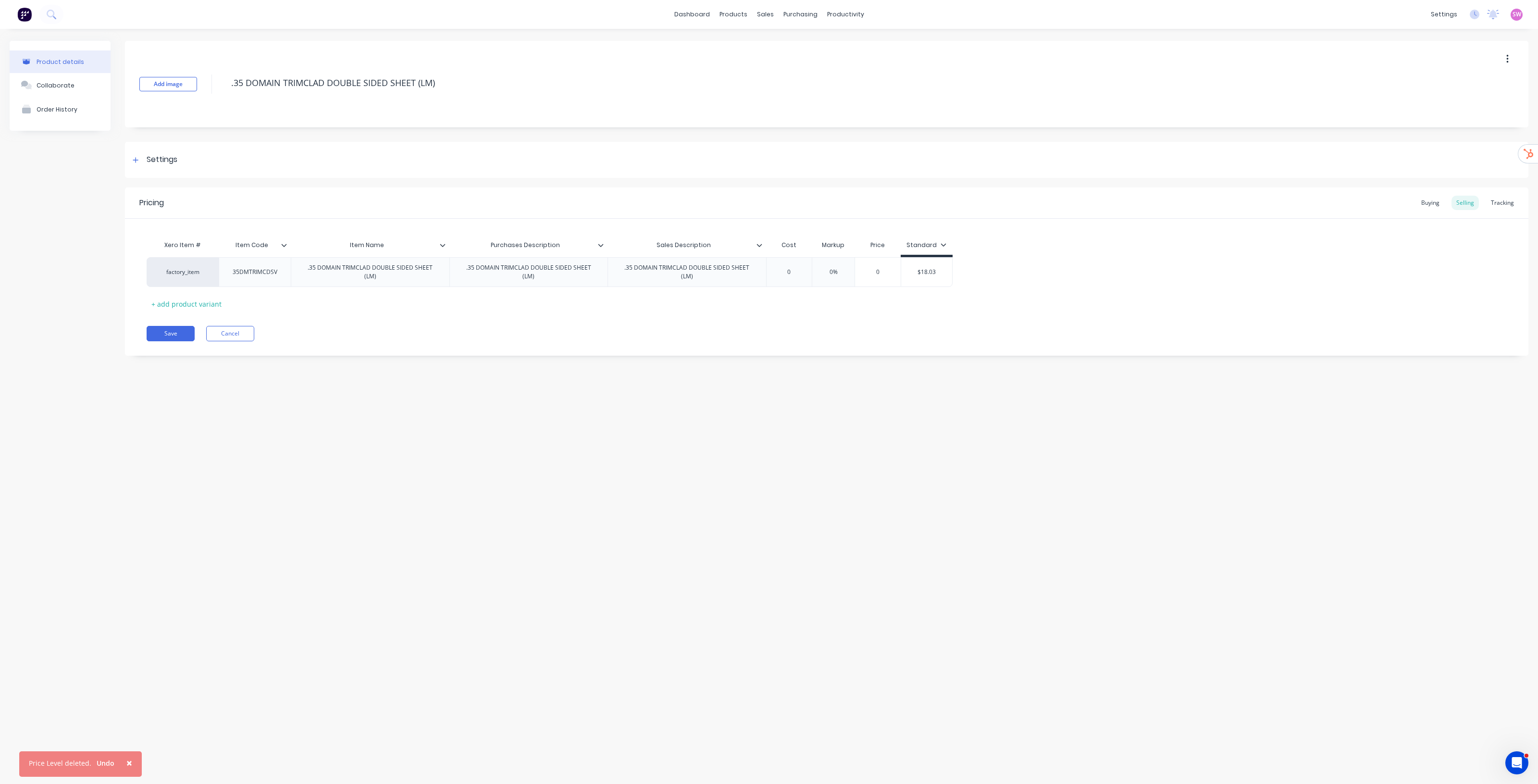
click at [454, 486] on div "Product details Collaborate Order History Add image .35 DOMAIN TRIMCLAD DOUBLE …" at bounding box center [769, 396] width 1538 height 736
click at [705, 20] on link "dashboard" at bounding box center [692, 14] width 45 height 15
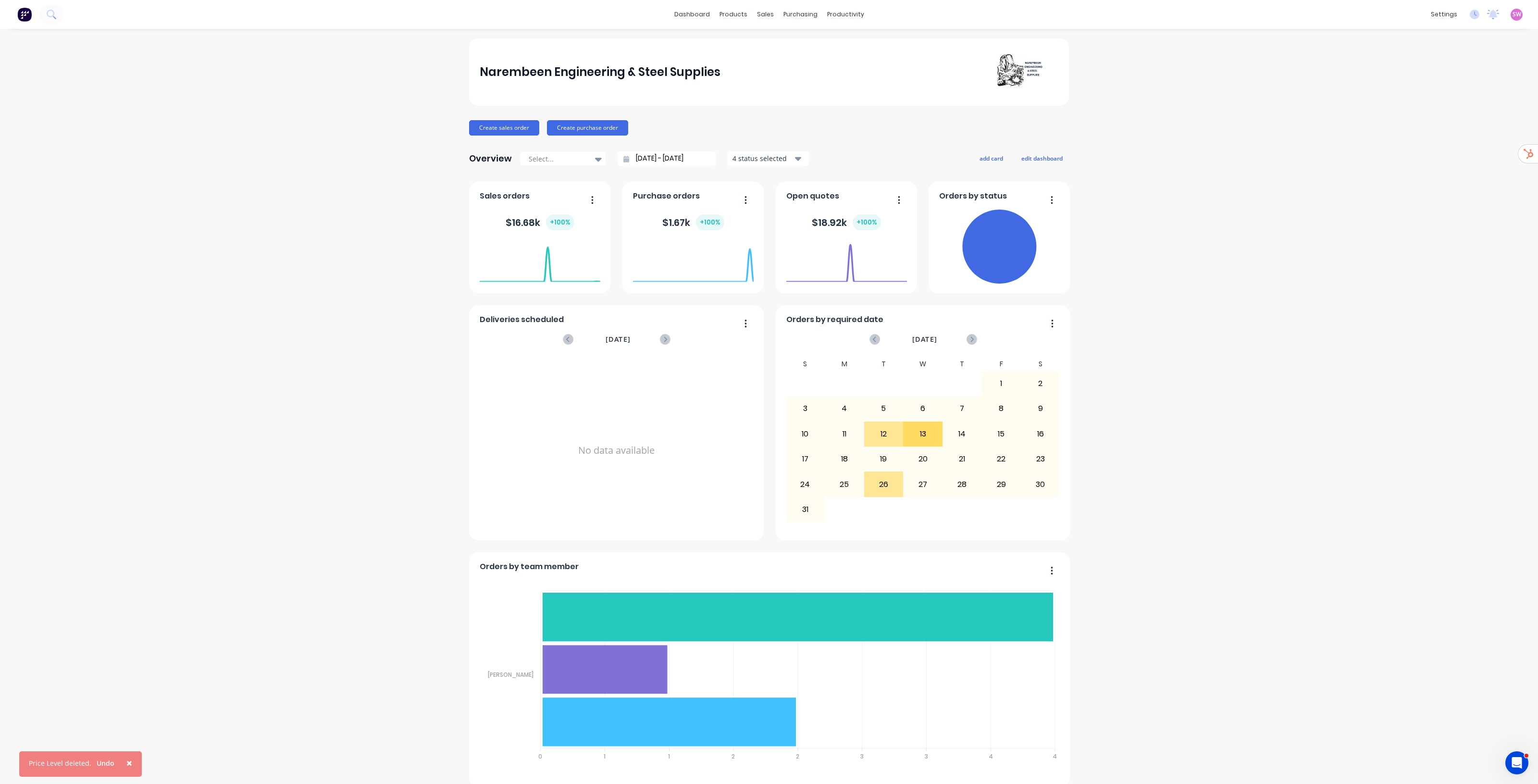
click at [1512, 11] on span "SW" at bounding box center [1516, 14] width 9 height 9
click at [1407, 122] on div at bounding box center [1411, 120] width 15 height 9
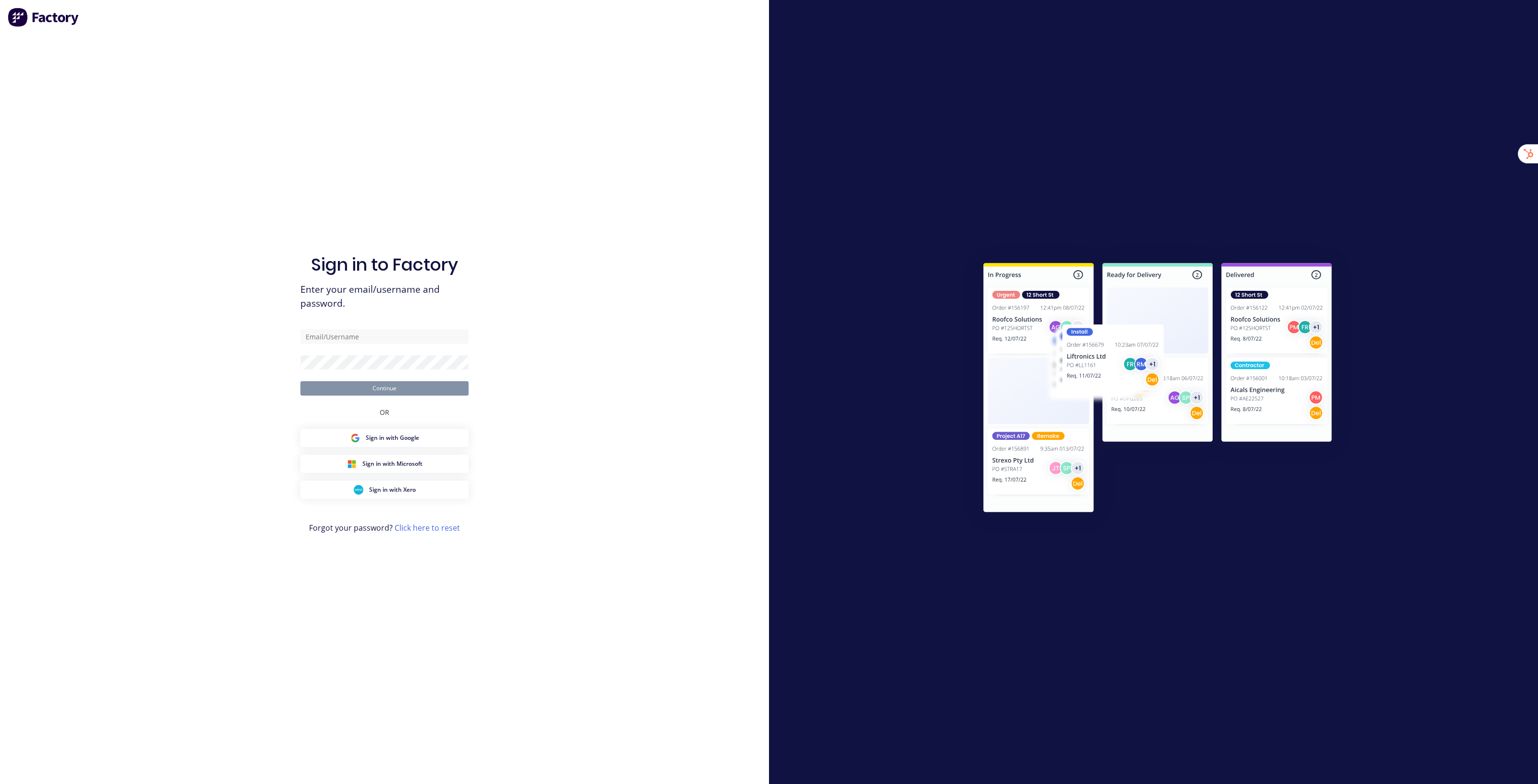
type input "[EMAIL_ADDRESS][DOMAIN_NAME]"
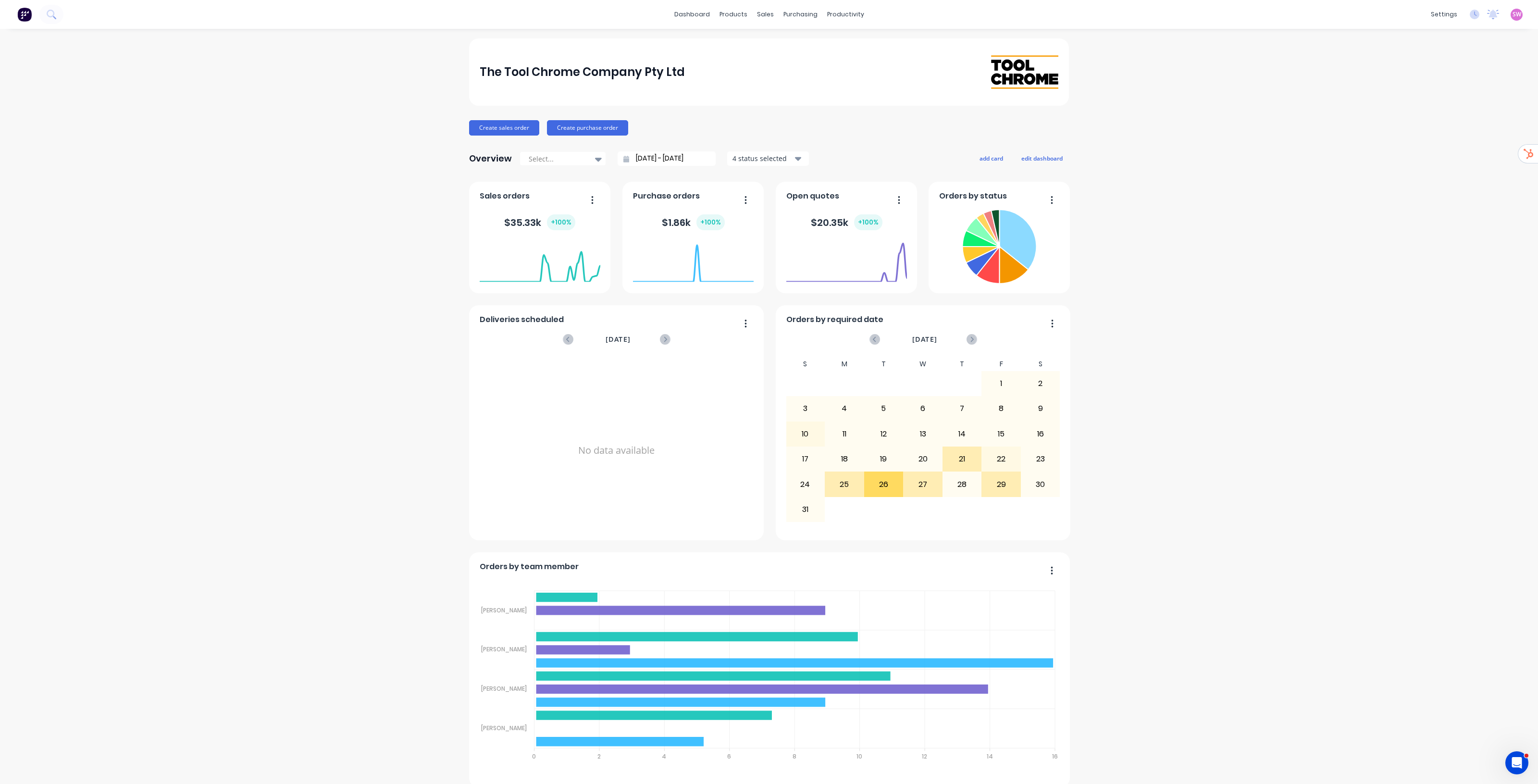
drag, startPoint x: 1252, startPoint y: 164, endPoint x: 1246, endPoint y: 162, distance: 6.3
click at [776, 44] on div "Sales Orders" at bounding box center [796, 46] width 39 height 9
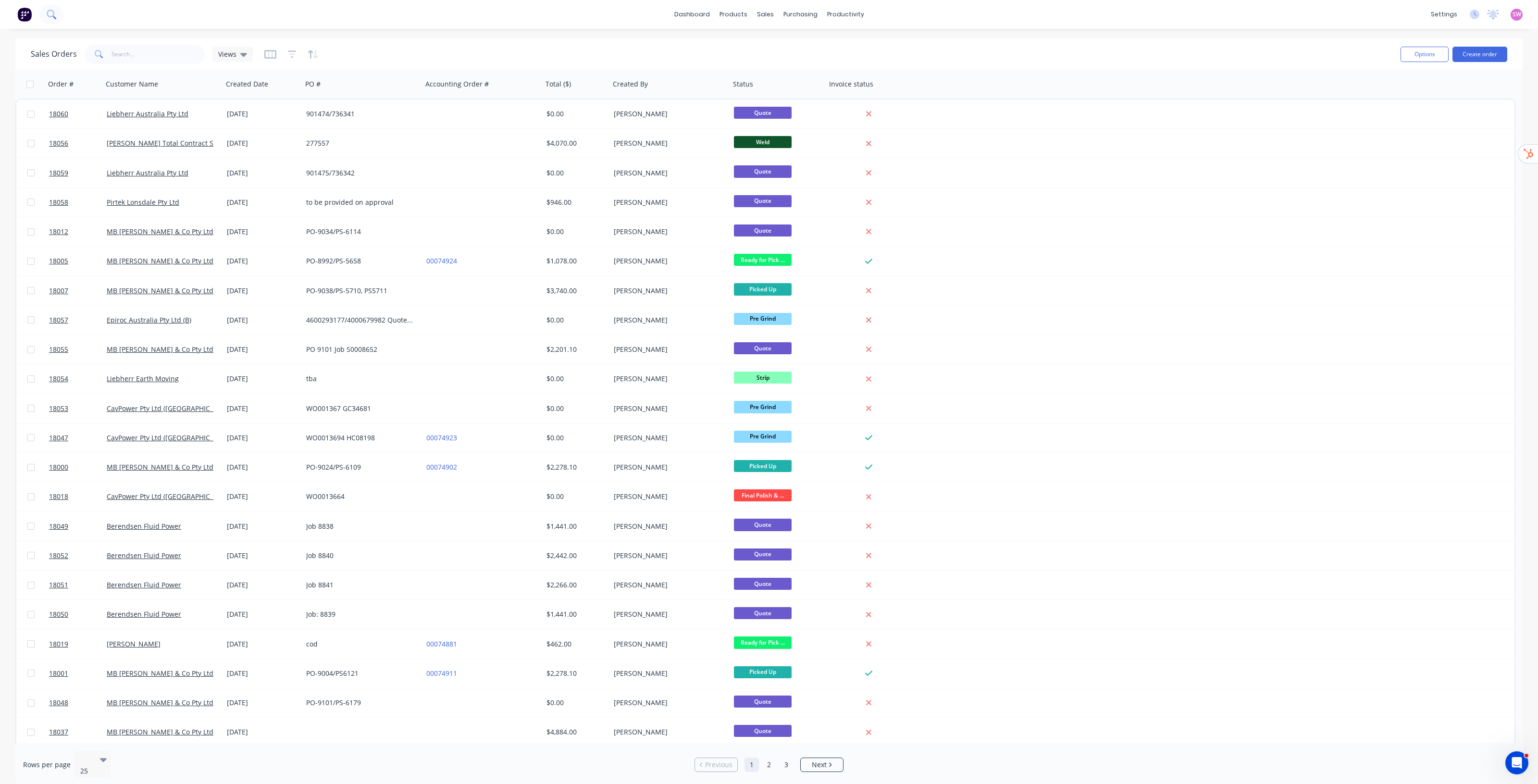
click at [57, 12] on button at bounding box center [51, 15] width 24 height 20
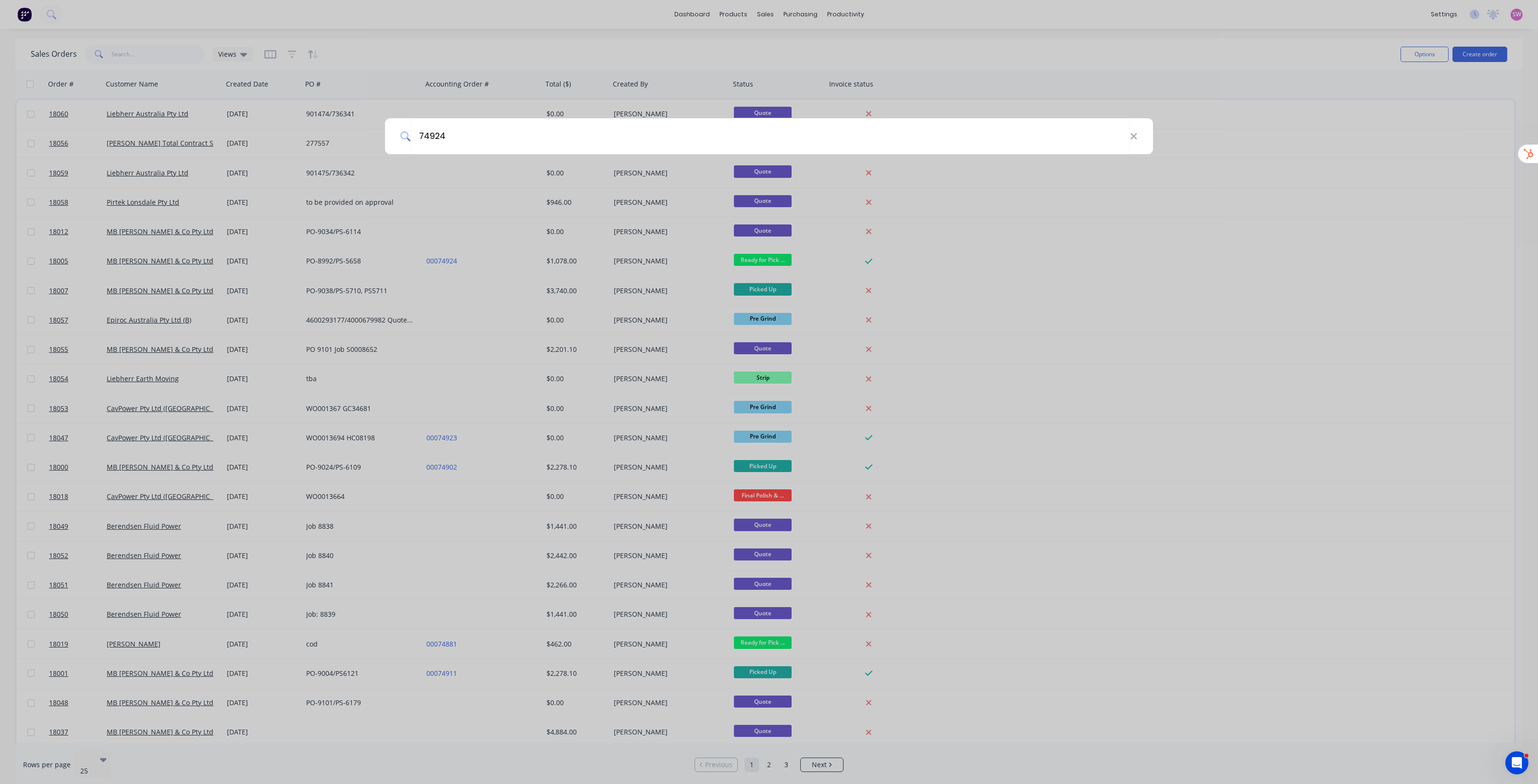
type input "74924"
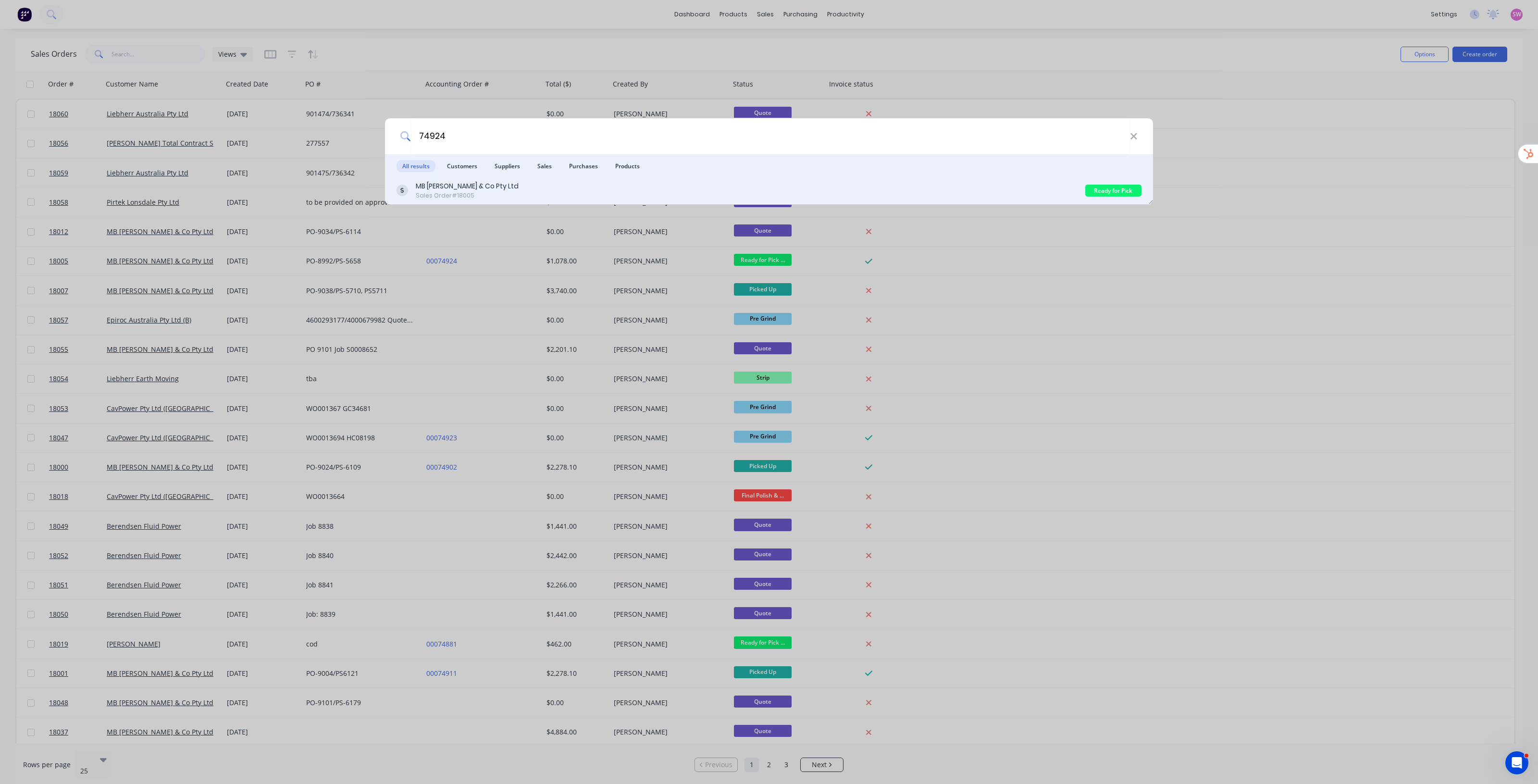
click at [493, 192] on div "Sales Order #18005" at bounding box center [467, 195] width 103 height 9
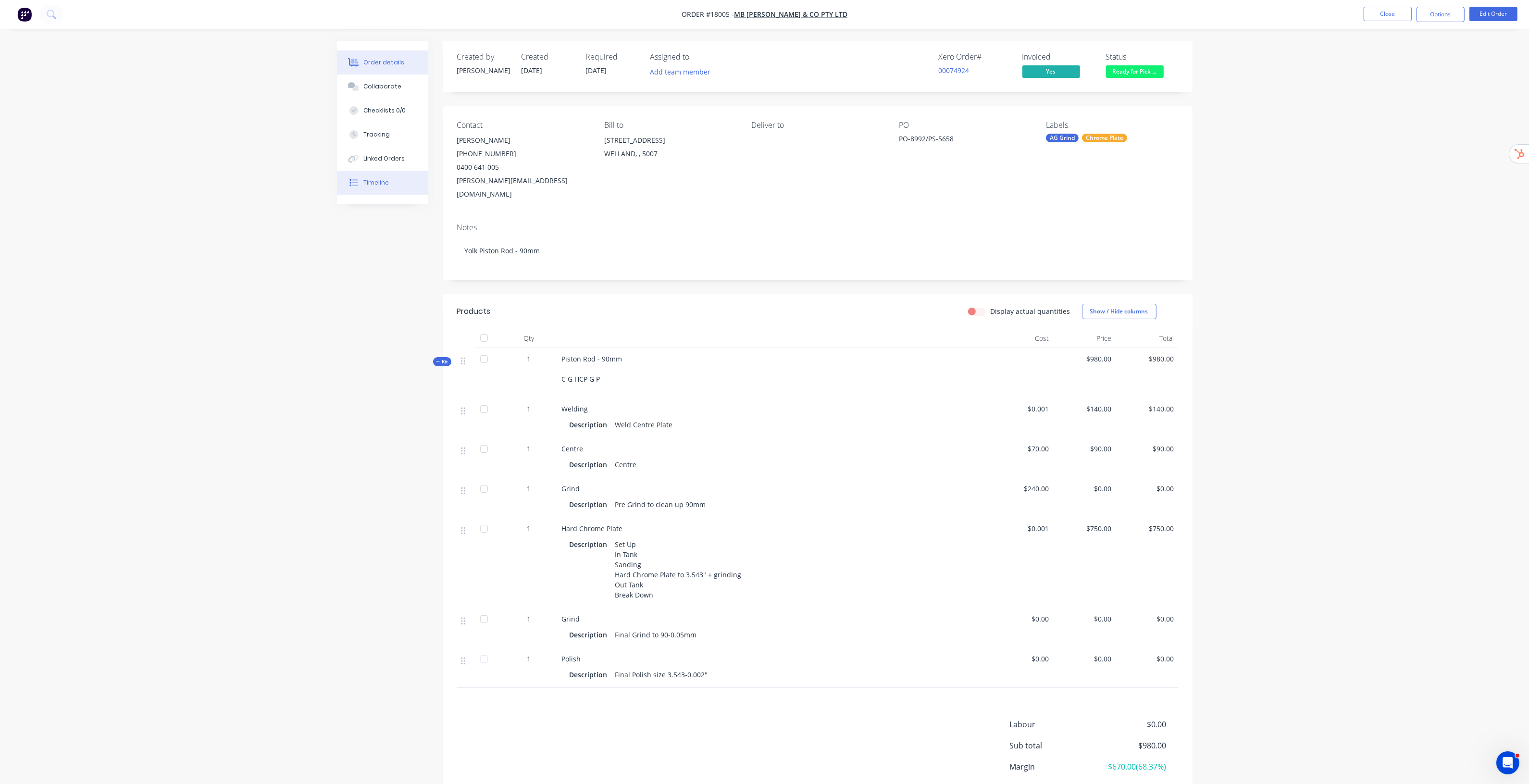
click at [394, 182] on button "Timeline" at bounding box center [382, 183] width 91 height 24
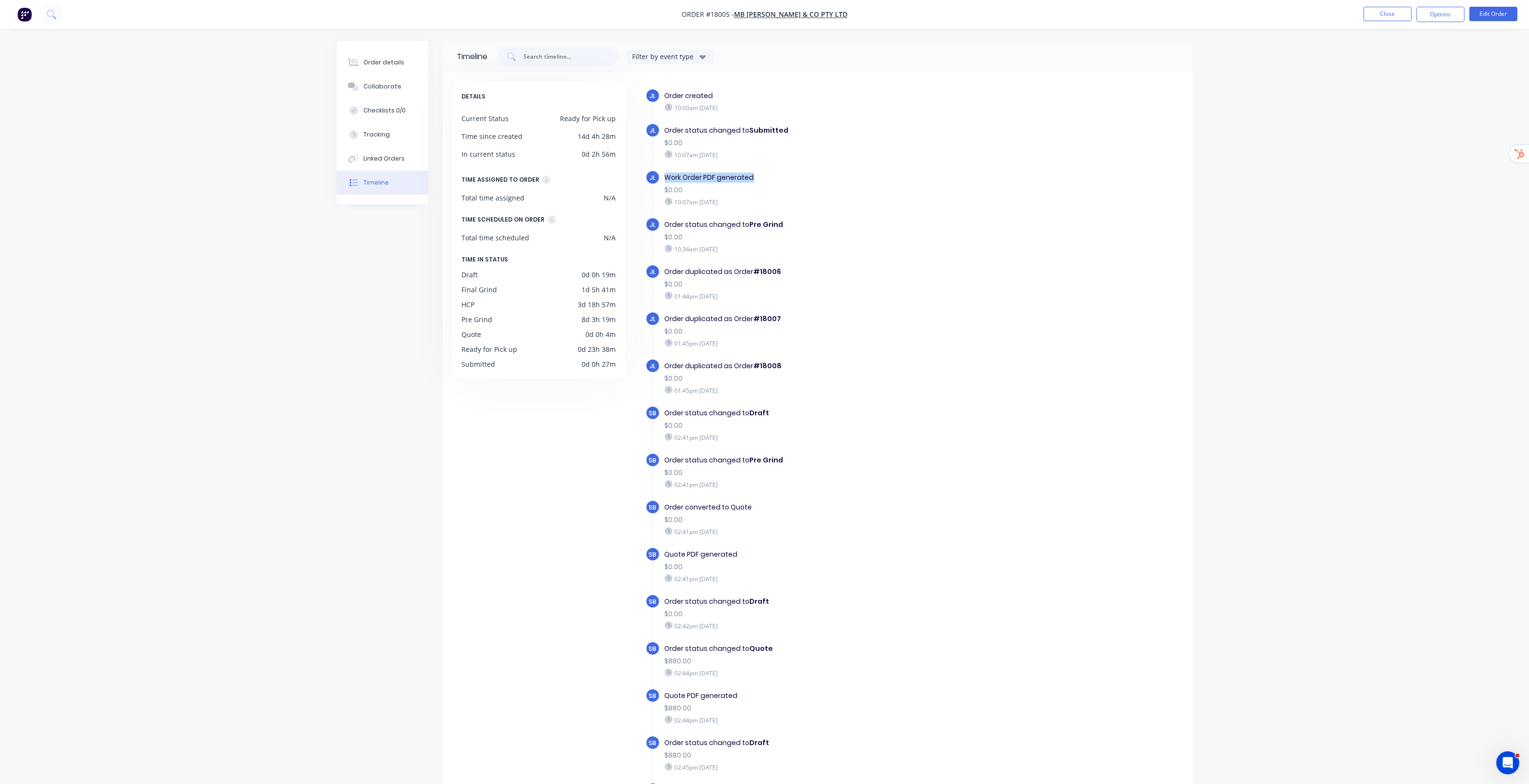
drag, startPoint x: 660, startPoint y: 176, endPoint x: 770, endPoint y: 179, distance: 110.0
click at [770, 179] on div "Work Order PDF generated $0.00 10:07am [DATE]" at bounding box center [830, 188] width 343 height 38
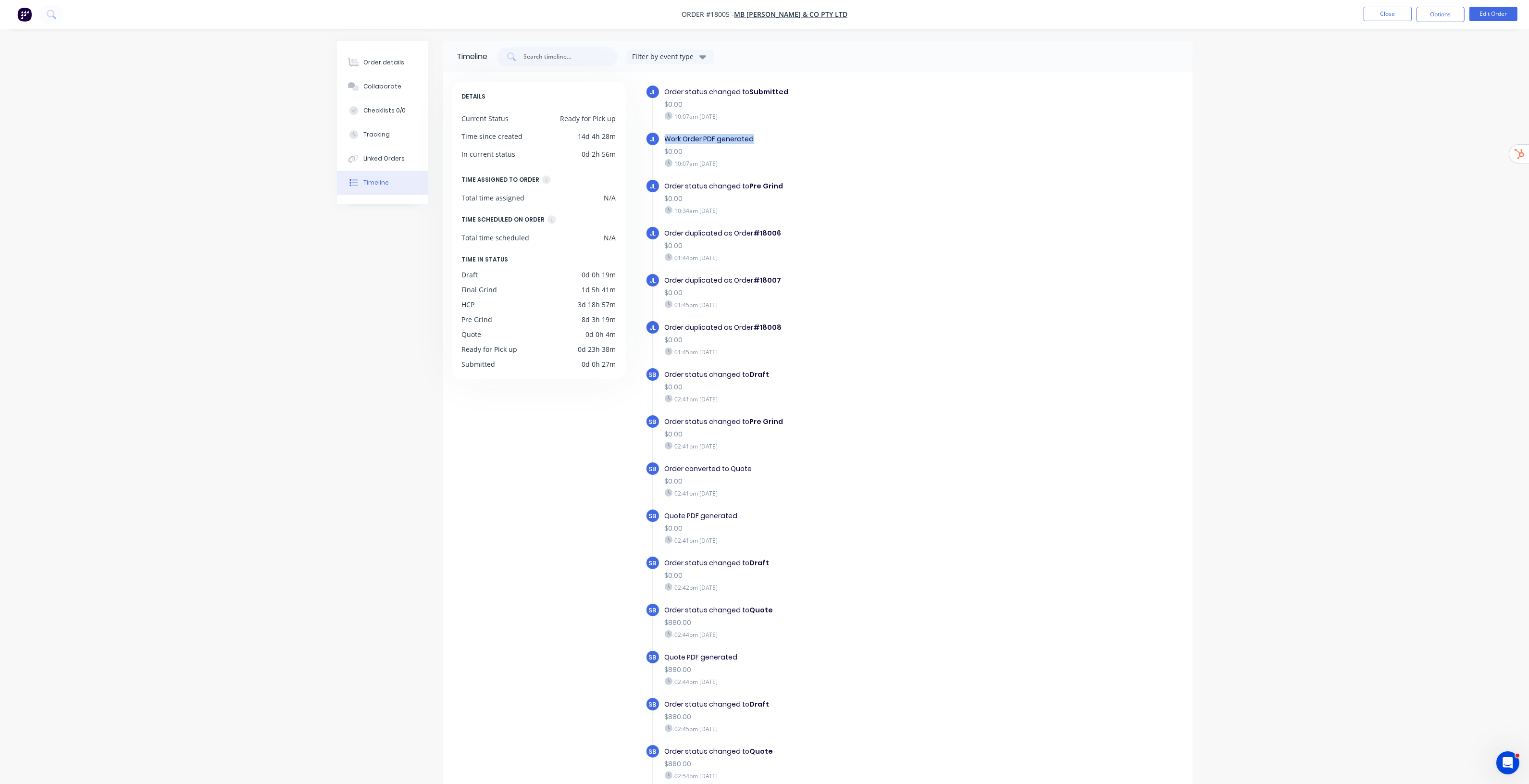
scroll to position [60, 0]
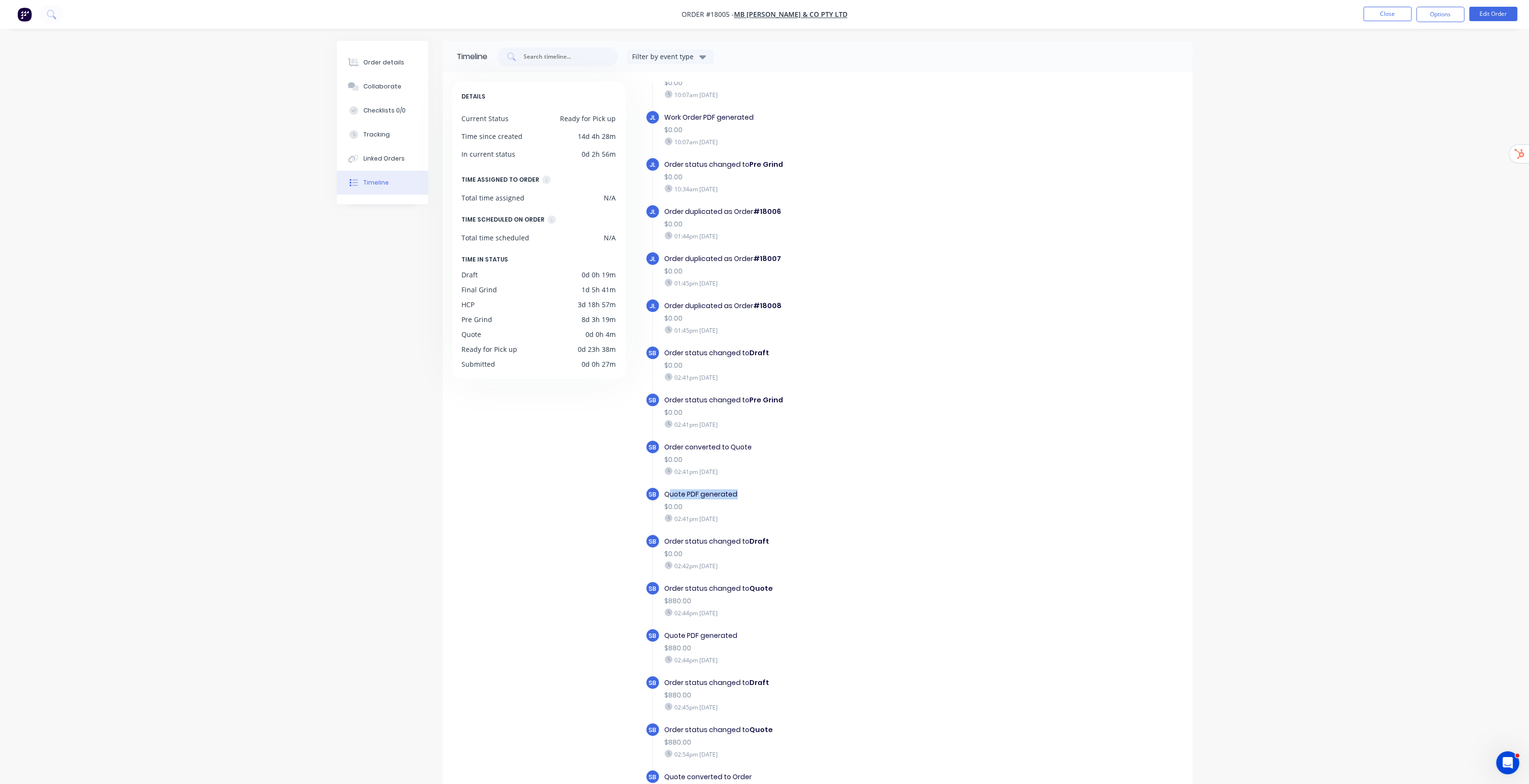
drag, startPoint x: 671, startPoint y: 491, endPoint x: 781, endPoint y: 494, distance: 110.0
click at [781, 494] on div "Quote PDF generated" at bounding box center [830, 495] width 333 height 10
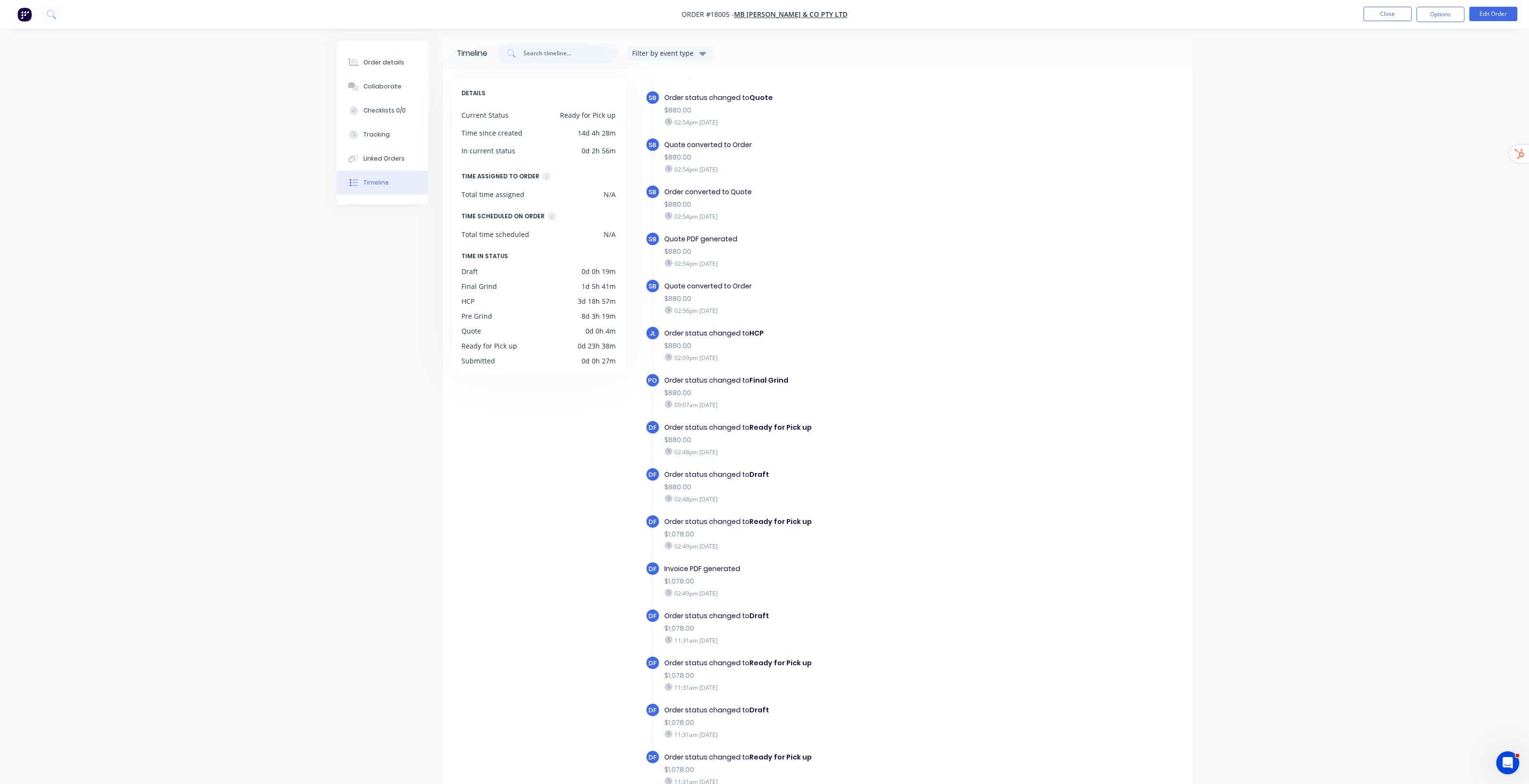
scroll to position [57, 0]
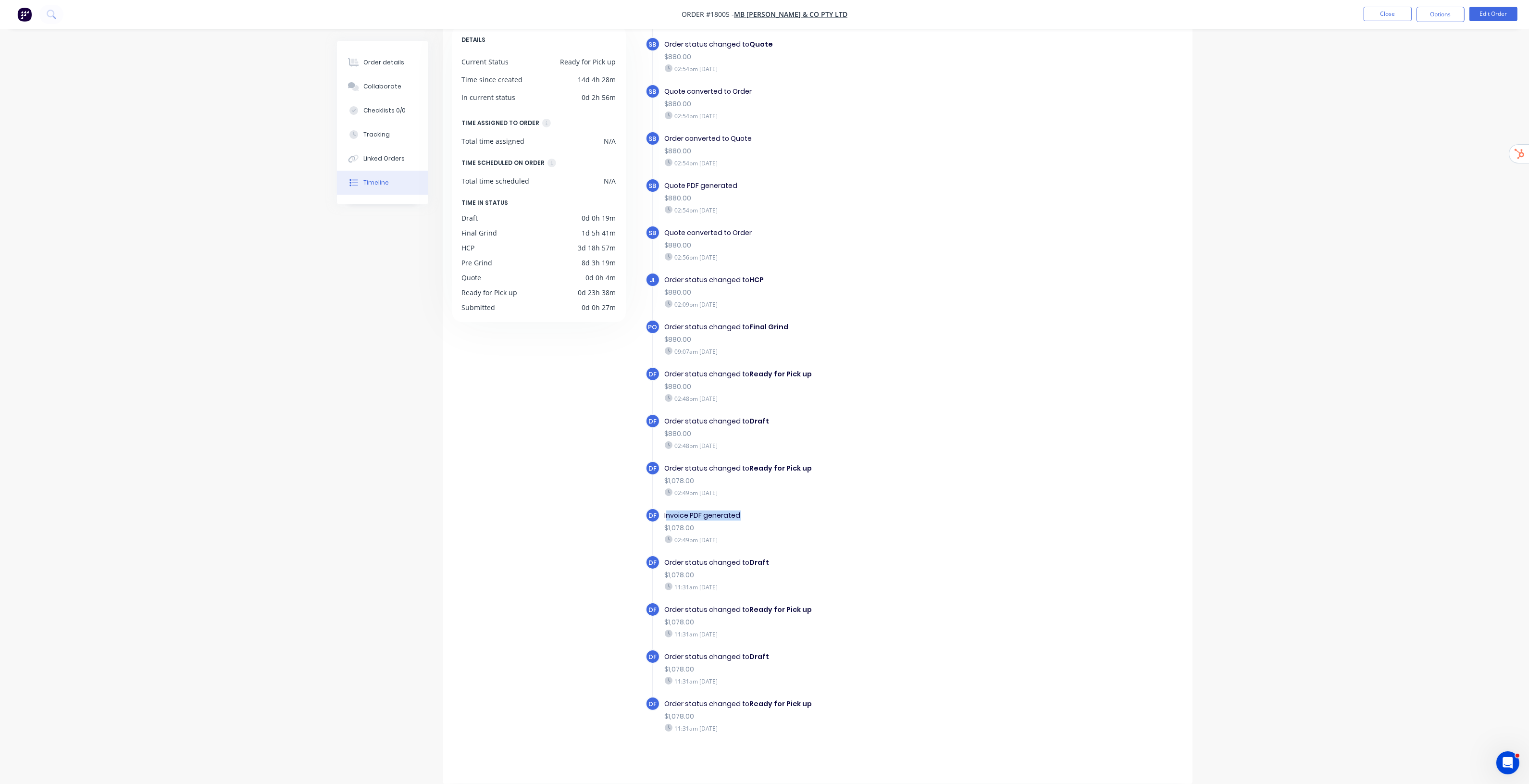
drag, startPoint x: 667, startPoint y: 515, endPoint x: 755, endPoint y: 517, distance: 88.0
click at [755, 517] on div "Invoice PDF generated" at bounding box center [830, 515] width 333 height 10
click at [837, 472] on div "Order status changed to Ready for Pick up" at bounding box center [830, 468] width 333 height 10
click at [772, 470] on b "Ready for Pick up" at bounding box center [781, 468] width 63 height 10
click at [722, 471] on div "Order status changed to Ready for Pick up" at bounding box center [830, 468] width 333 height 10
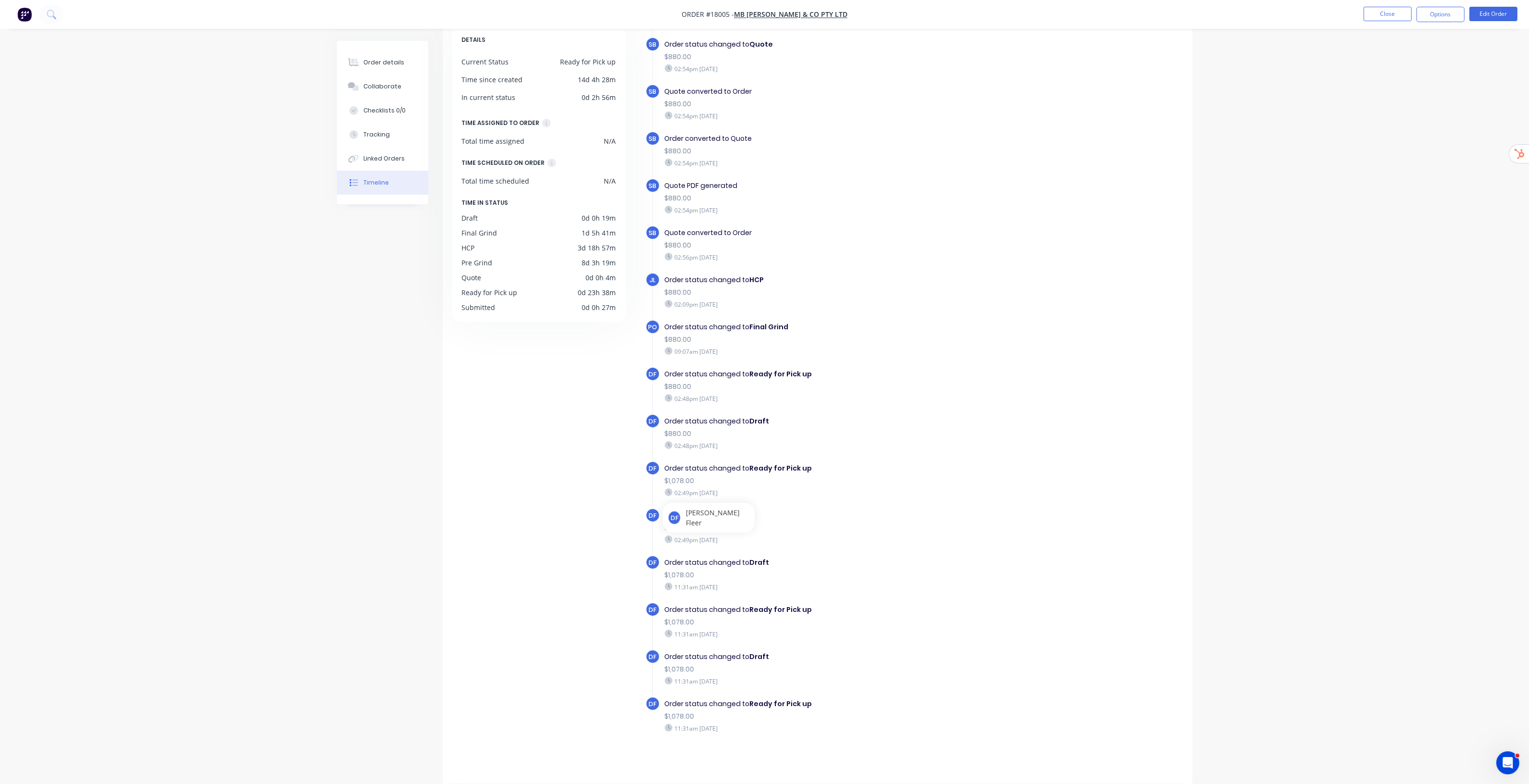
click at [780, 467] on b "Ready for Pick up" at bounding box center [781, 468] width 63 height 10
click at [1300, 458] on div "Order details Collaborate Checklists 0/0 Tracking Linked Orders Timeline Order …" at bounding box center [764, 363] width 1529 height 840
click at [1386, 13] on button "Close" at bounding box center [1387, 14] width 48 height 15
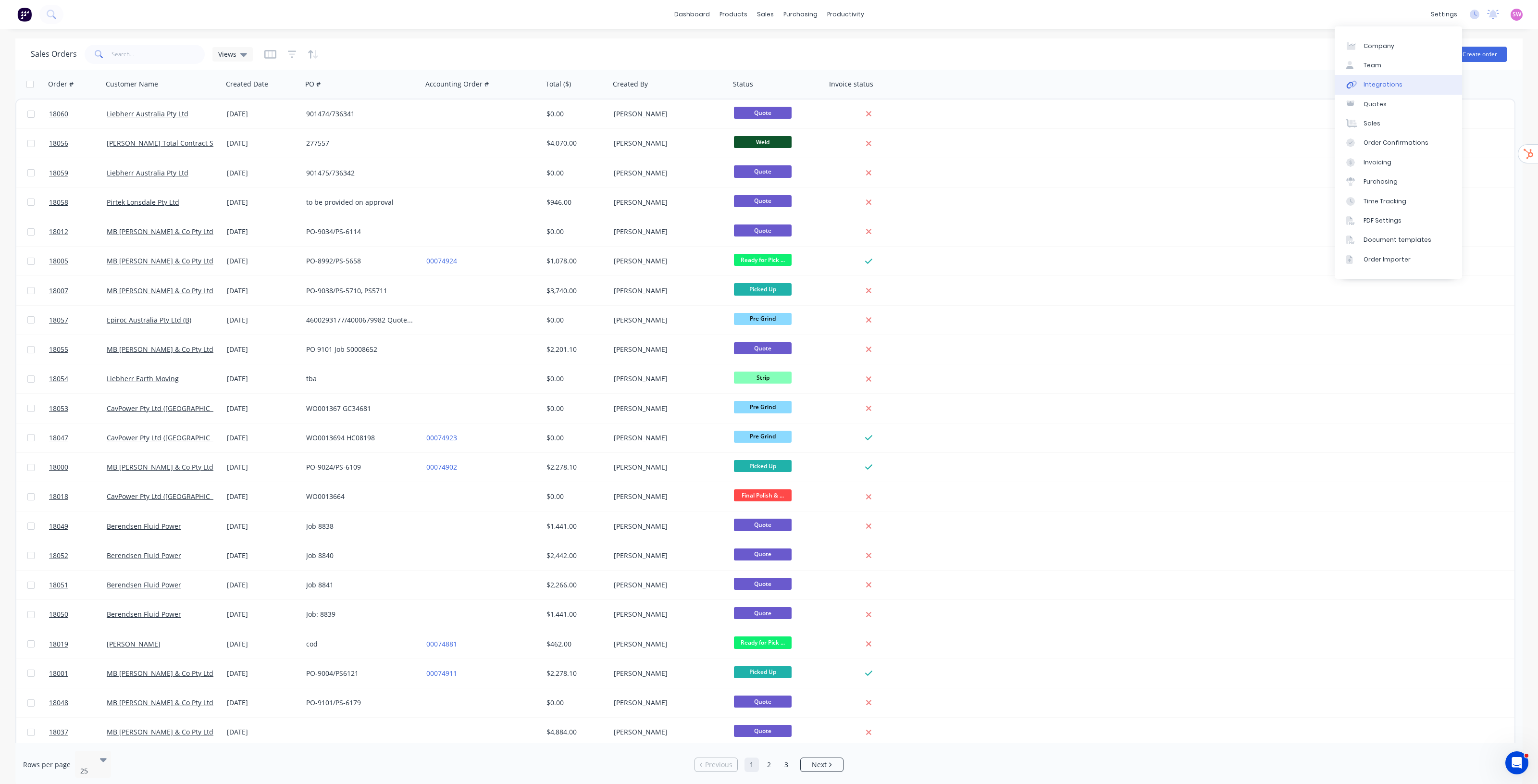
click at [1393, 89] on link "Integrations" at bounding box center [1399, 84] width 128 height 20
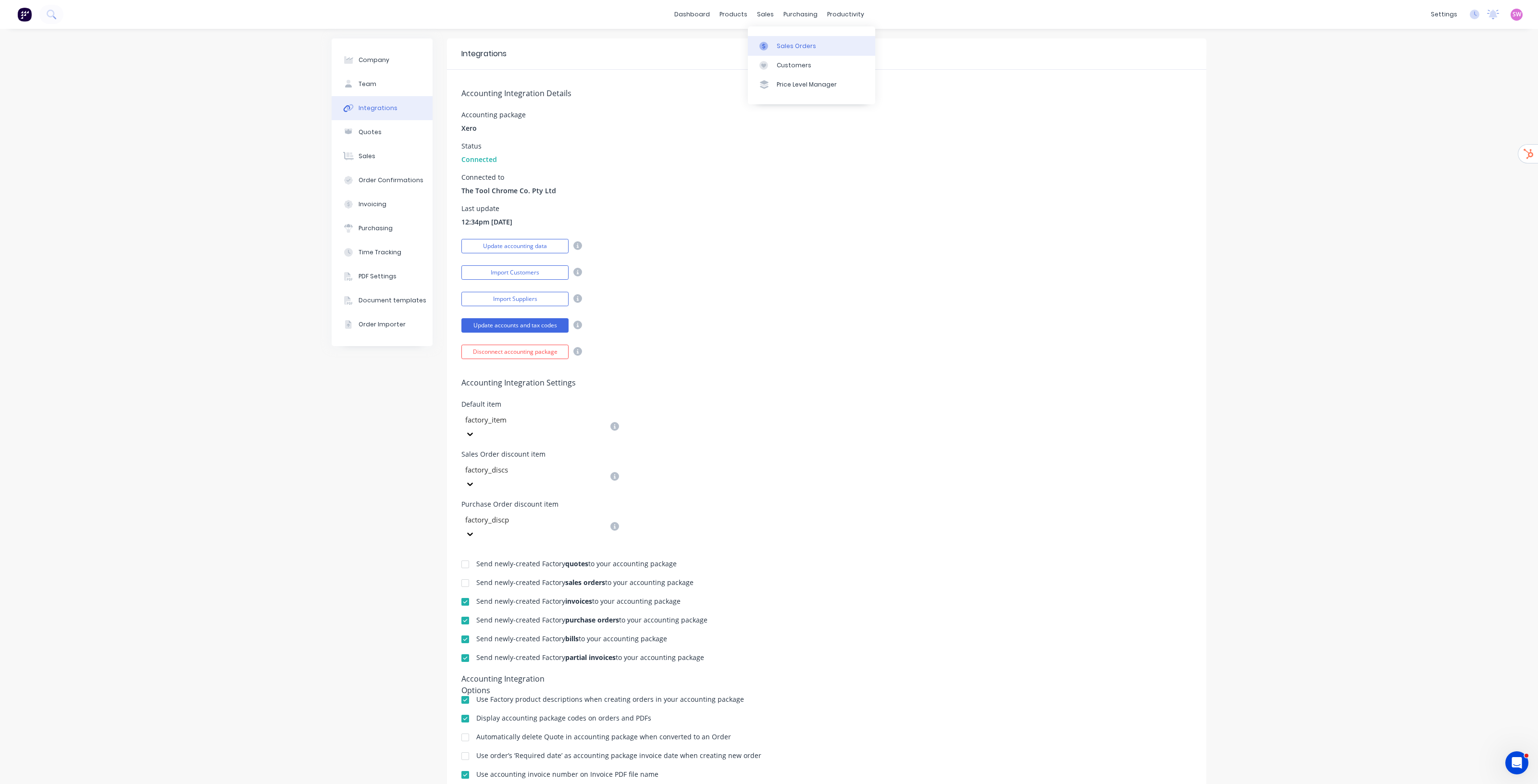
click at [779, 37] on link "Sales Orders" at bounding box center [812, 46] width 128 height 20
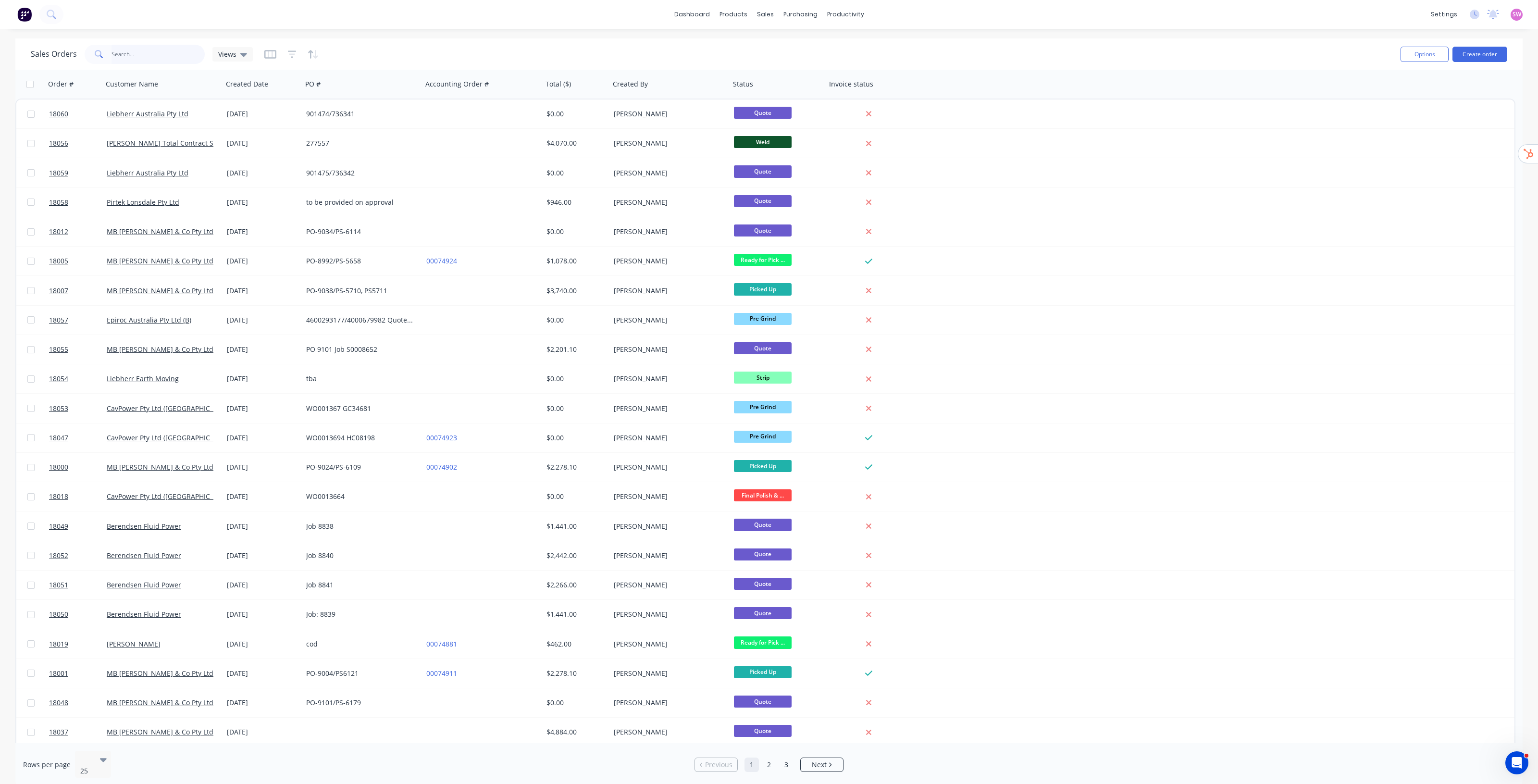
click at [142, 46] on input "text" at bounding box center [158, 55] width 93 height 20
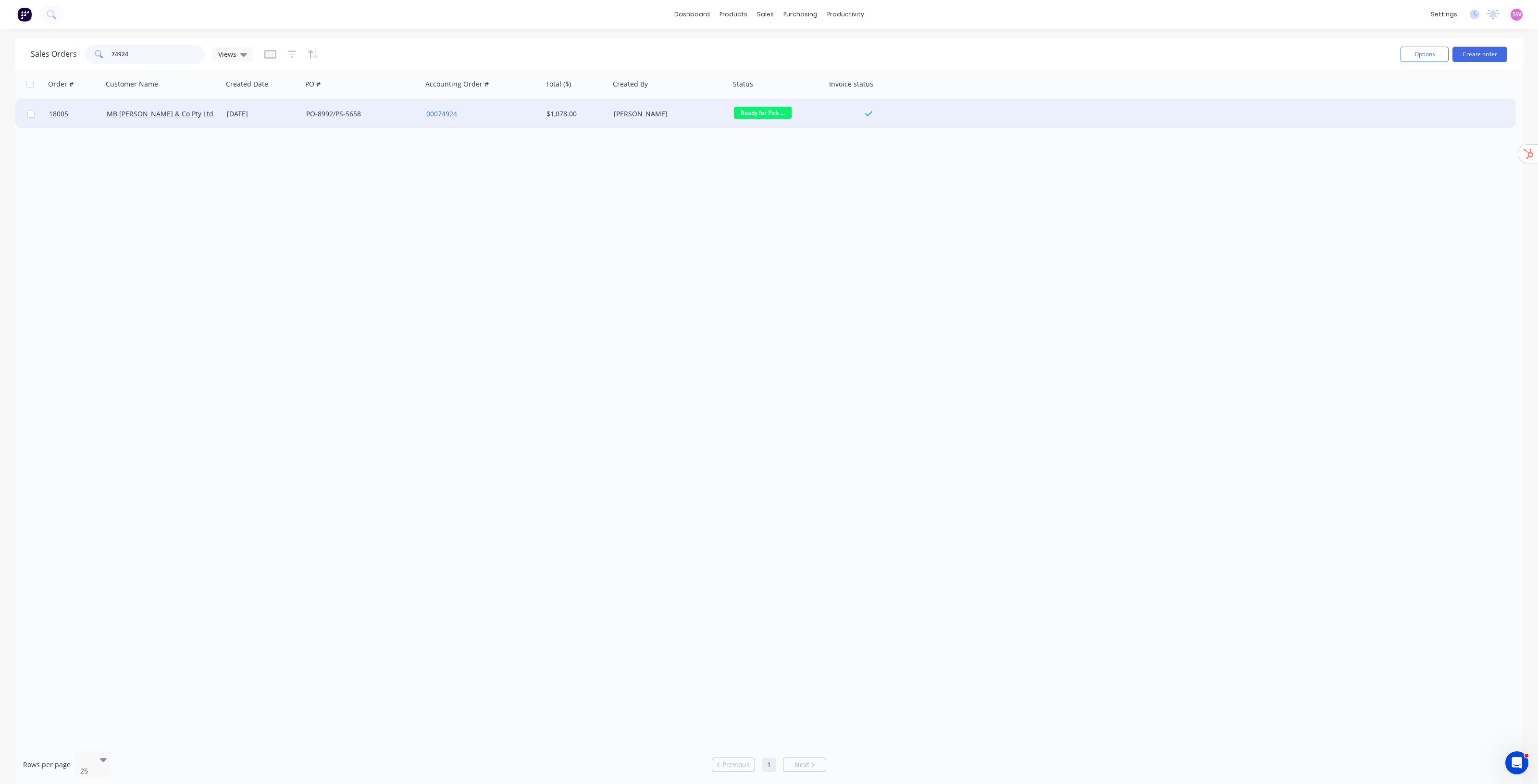
type input "74924"
click at [981, 111] on div "18005 MB [PERSON_NAME] & Co Pty Ltd [DATE] PO-8992/PS-5658 00074924 $1,078.00 […" at bounding box center [766, 114] width 1498 height 29
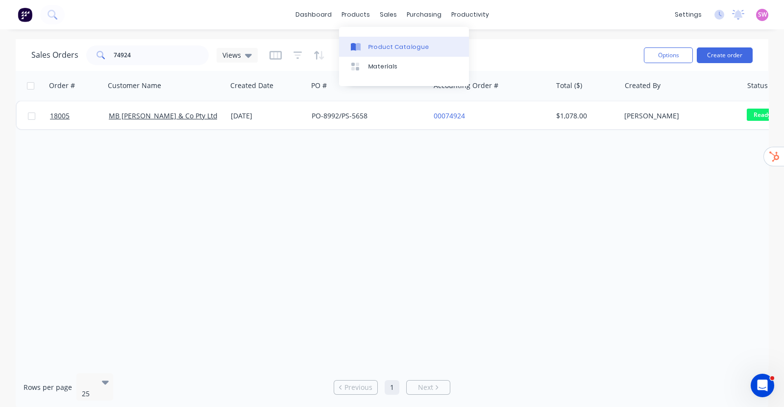
click at [386, 48] on div "Product Catalogue" at bounding box center [398, 47] width 61 height 9
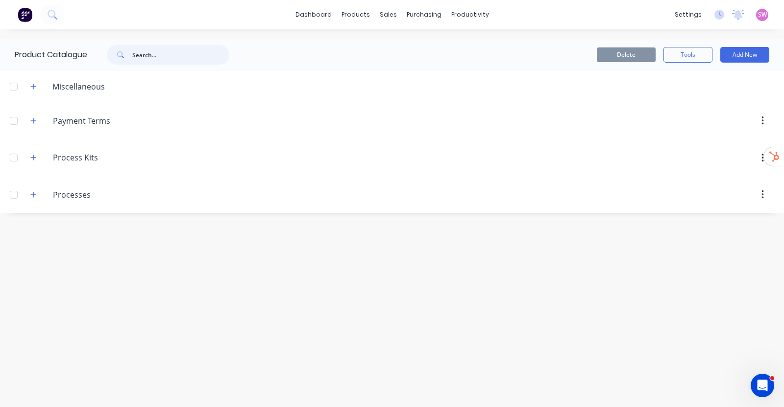
click at [165, 55] on input "text" at bounding box center [180, 55] width 97 height 20
drag, startPoint x: 169, startPoint y: 55, endPoint x: 59, endPoint y: 40, distance: 110.7
click at [62, 40] on div "Product Catalogue machine" at bounding box center [127, 54] width 254 height 31
type input "centre"
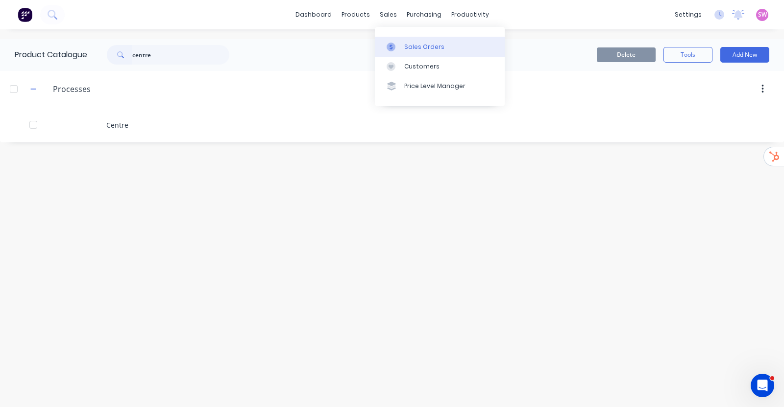
click at [413, 51] on div "Sales Orders" at bounding box center [424, 47] width 40 height 9
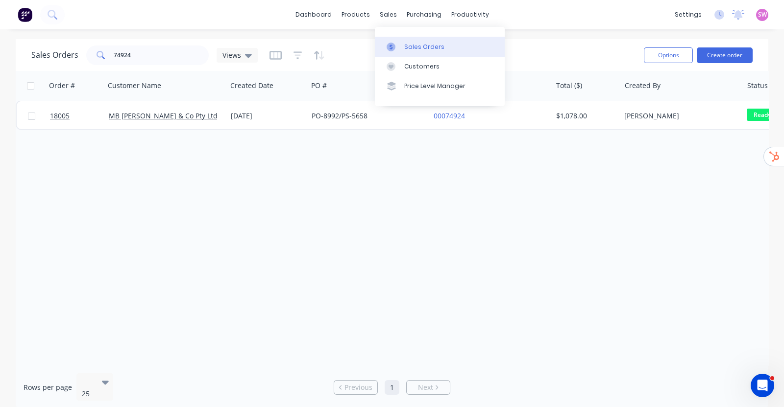
click at [411, 46] on div "Sales Orders" at bounding box center [424, 47] width 40 height 9
drag, startPoint x: 132, startPoint y: 57, endPoint x: 0, endPoint y: 48, distance: 132.5
click at [0, 48] on div "Sales Orders 74924 Views Options Create order Order # Customer Name Created Dat…" at bounding box center [392, 224] width 784 height 371
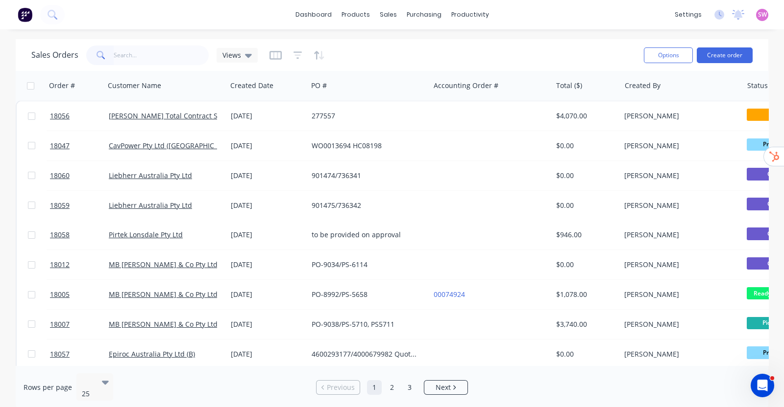
click at [421, 47] on div "Sales Orders Views" at bounding box center [333, 55] width 604 height 24
click at [238, 55] on span "Views" at bounding box center [231, 55] width 19 height 10
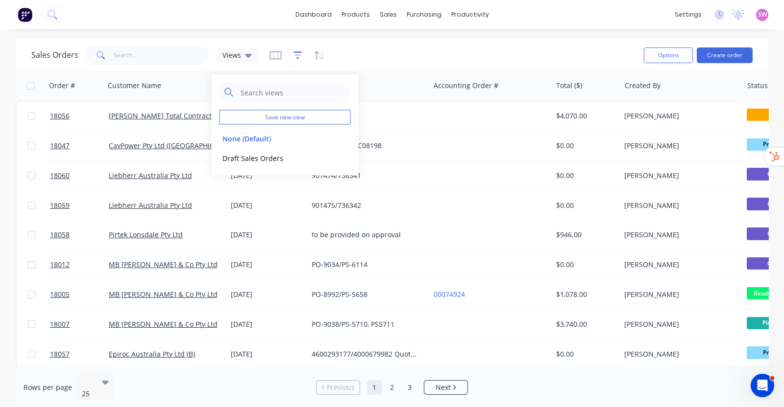
click at [299, 54] on icon "button" at bounding box center [297, 55] width 9 height 10
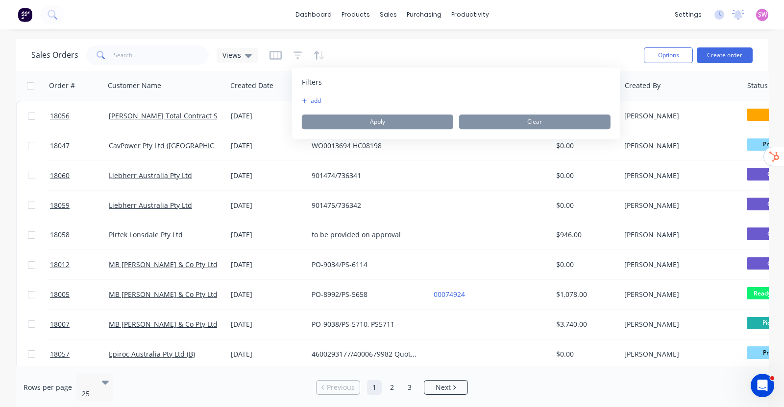
click at [306, 101] on icon "button" at bounding box center [304, 100] width 5 height 5
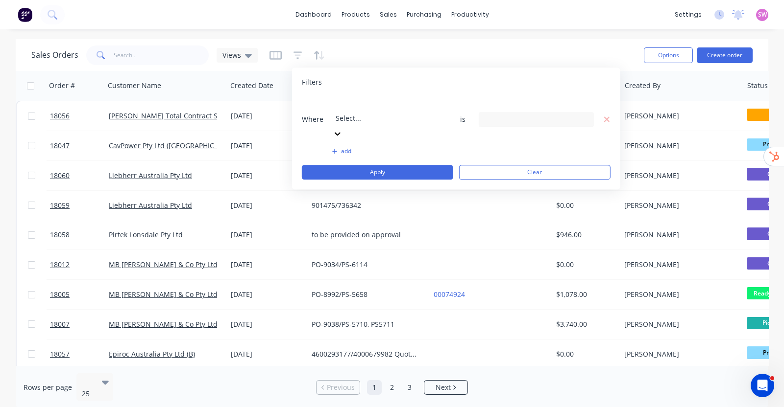
click at [374, 106] on div at bounding box center [405, 105] width 141 height 12
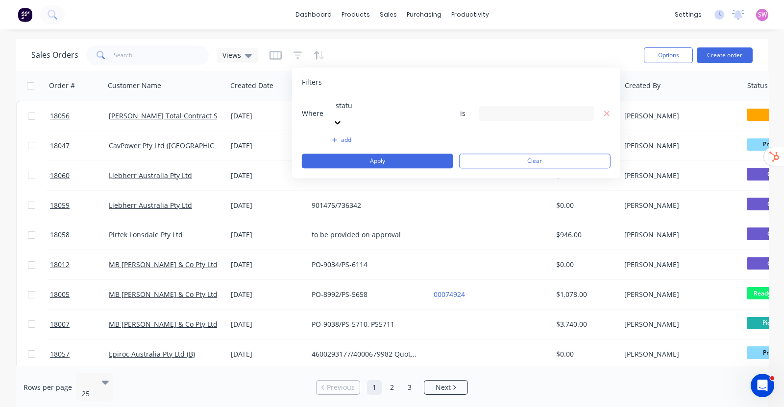
type input "status"
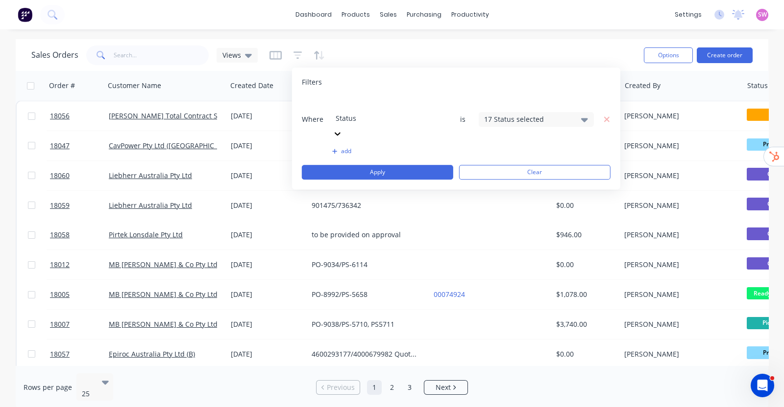
click at [536, 114] on div "17 Status selected" at bounding box center [528, 119] width 89 height 10
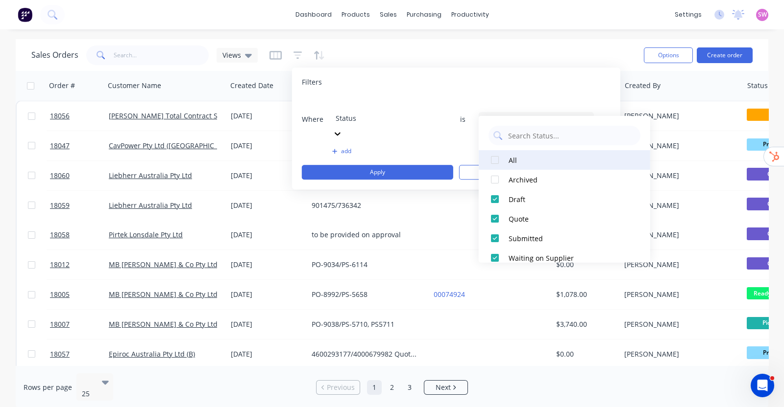
click at [510, 161] on div "All" at bounding box center [567, 160] width 118 height 10
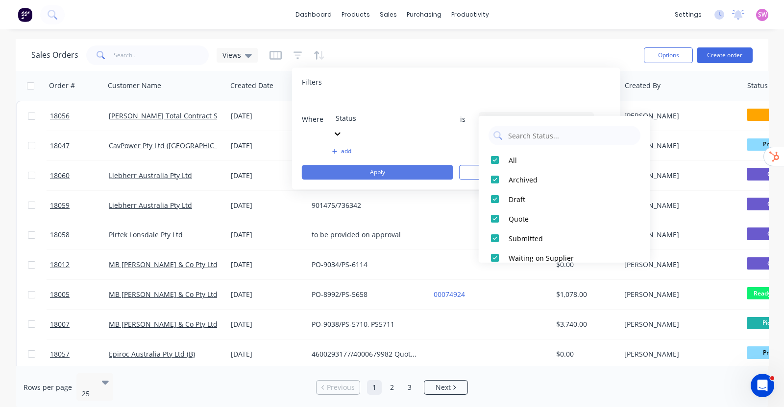
click at [406, 165] on button "Apply" at bounding box center [377, 172] width 151 height 15
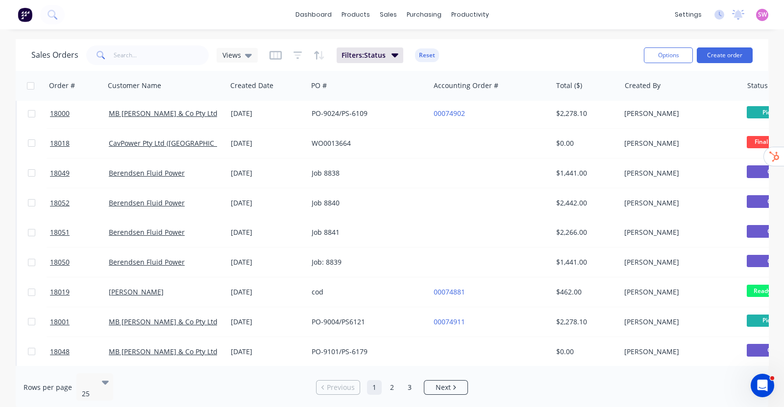
drag, startPoint x: 555, startPoint y: 361, endPoint x: 722, endPoint y: 365, distance: 167.5
click at [722, 365] on div "Order # Customer Name Created Date PO # Accounting Order # Total ($) Created By…" at bounding box center [392, 218] width 752 height 295
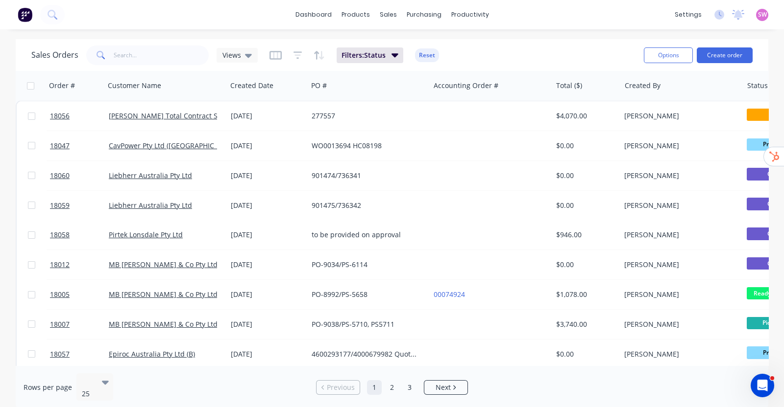
click at [552, 44] on div "Sales Orders Views Filters: Status Reset" at bounding box center [333, 55] width 604 height 24
click at [86, 85] on icon "button" at bounding box center [90, 86] width 9 height 8
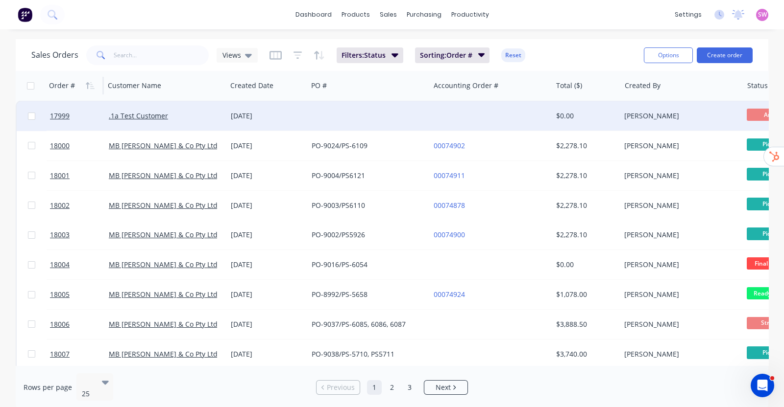
click at [348, 118] on div at bounding box center [369, 115] width 122 height 29
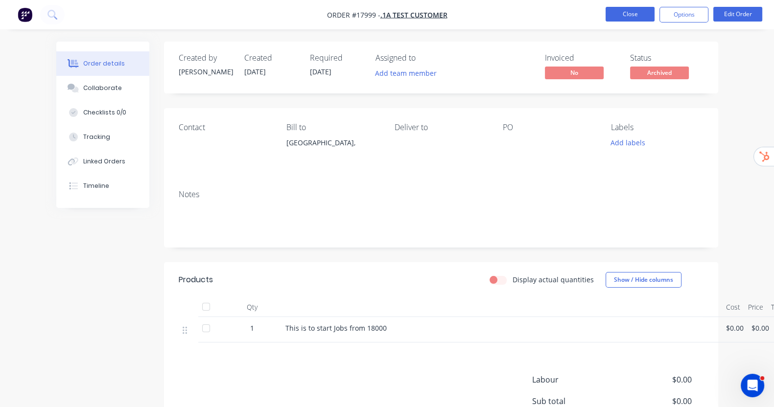
click at [619, 12] on button "Close" at bounding box center [630, 14] width 49 height 15
